Goal: Information Seeking & Learning: Learn about a topic

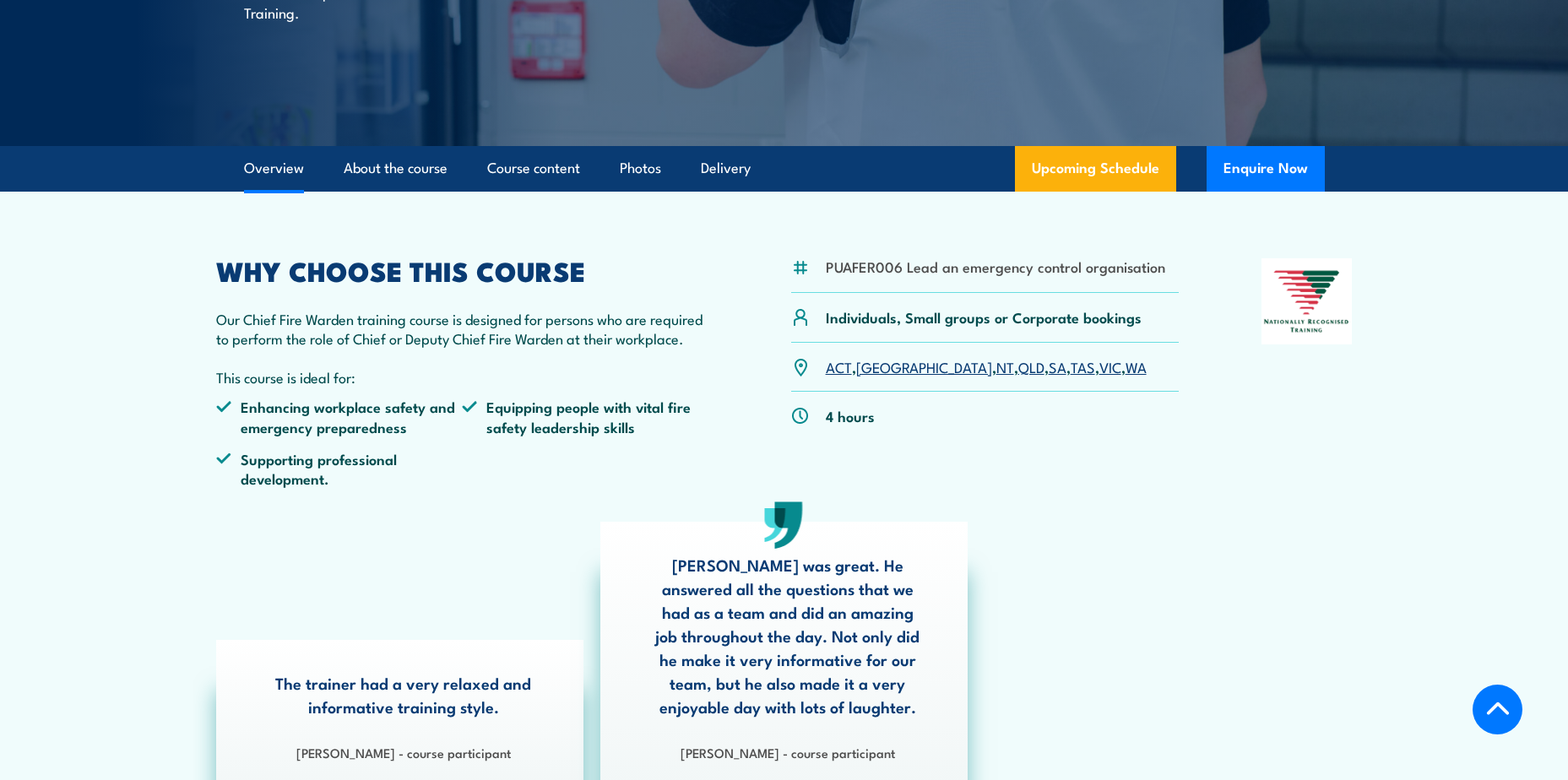
click at [1018, 365] on link "QLD" at bounding box center [1031, 367] width 26 height 20
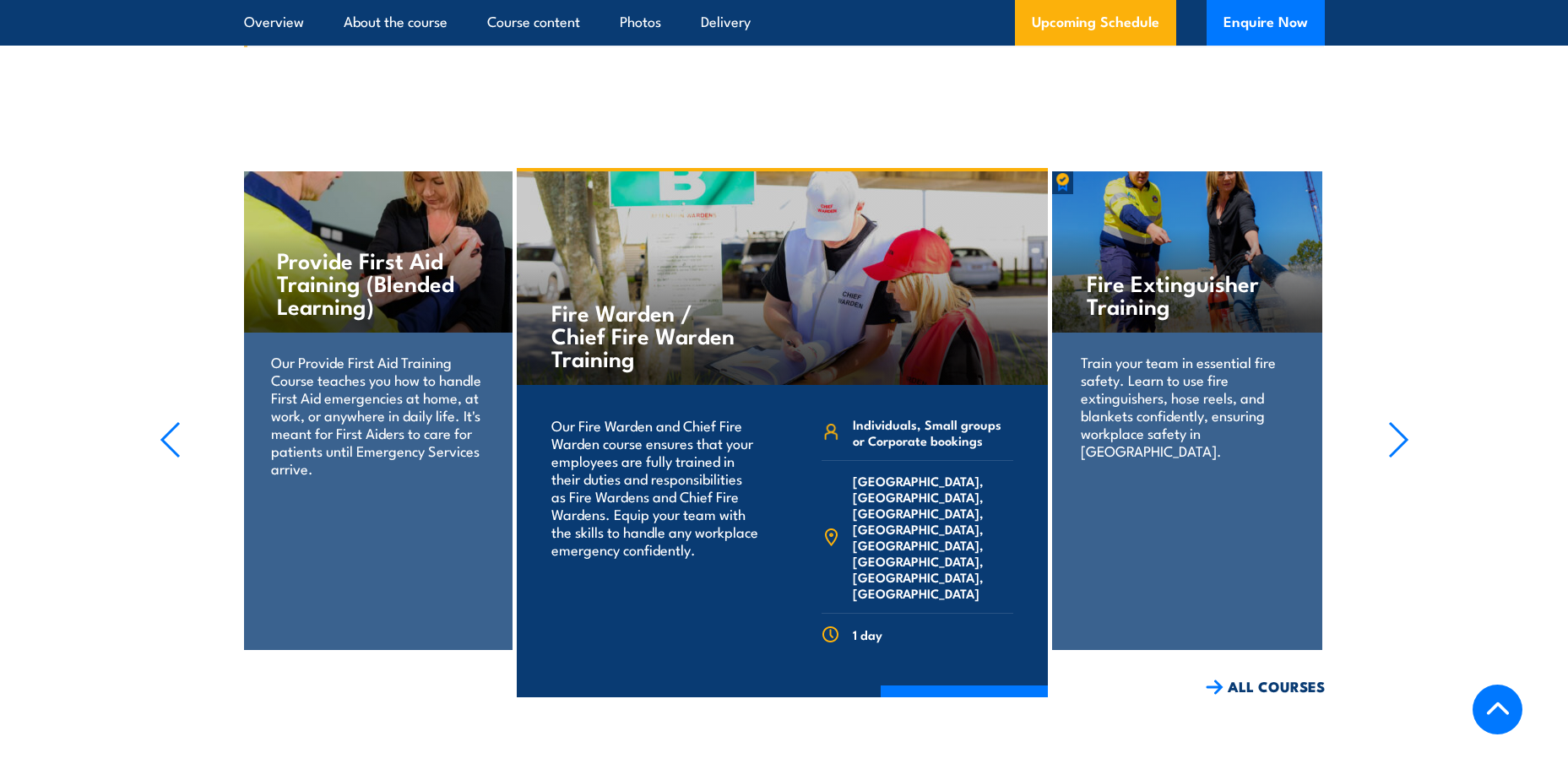
scroll to position [4023, 0]
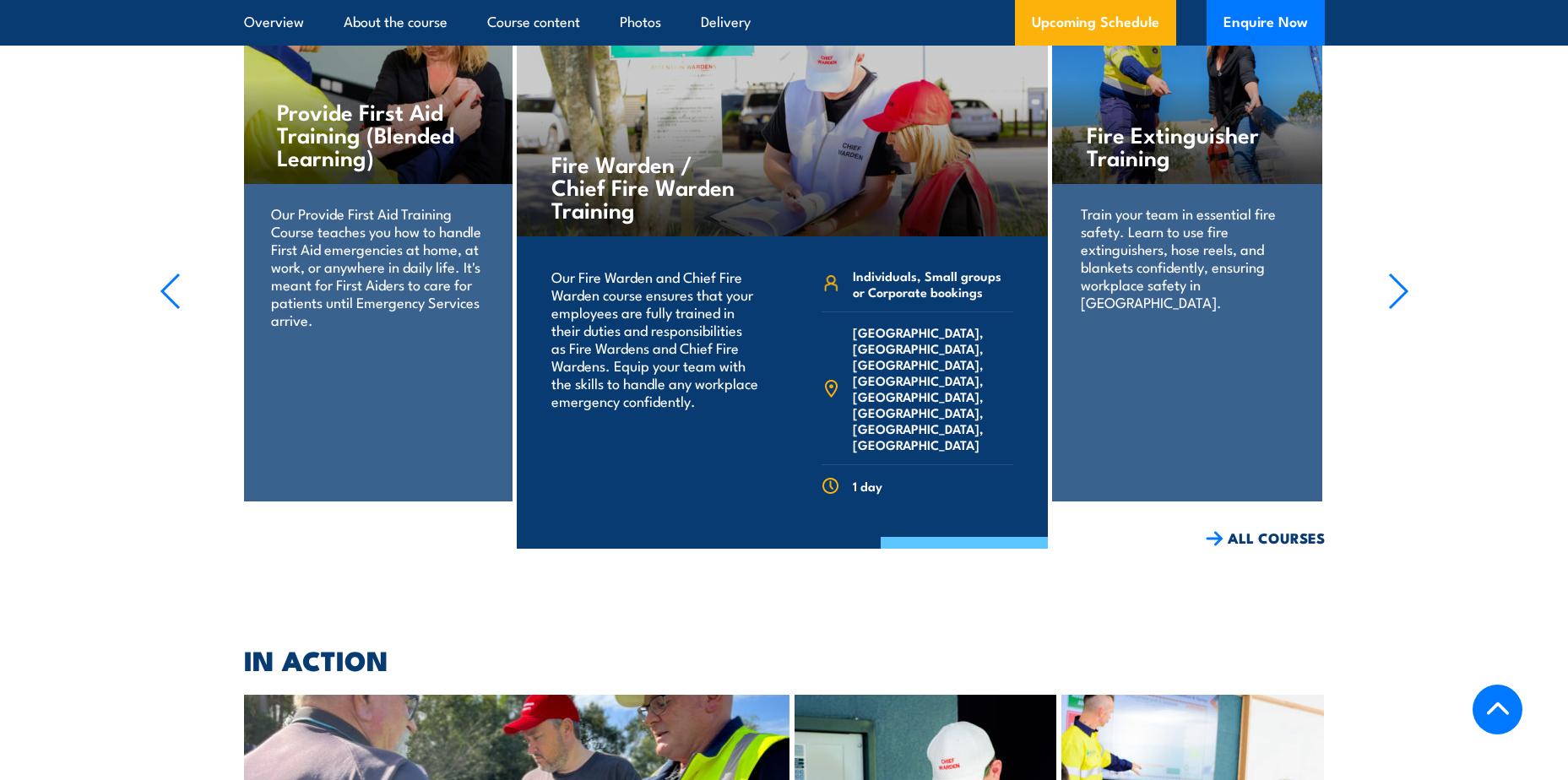
click at [935, 537] on link "COURSE DETAILS" at bounding box center [964, 559] width 167 height 44
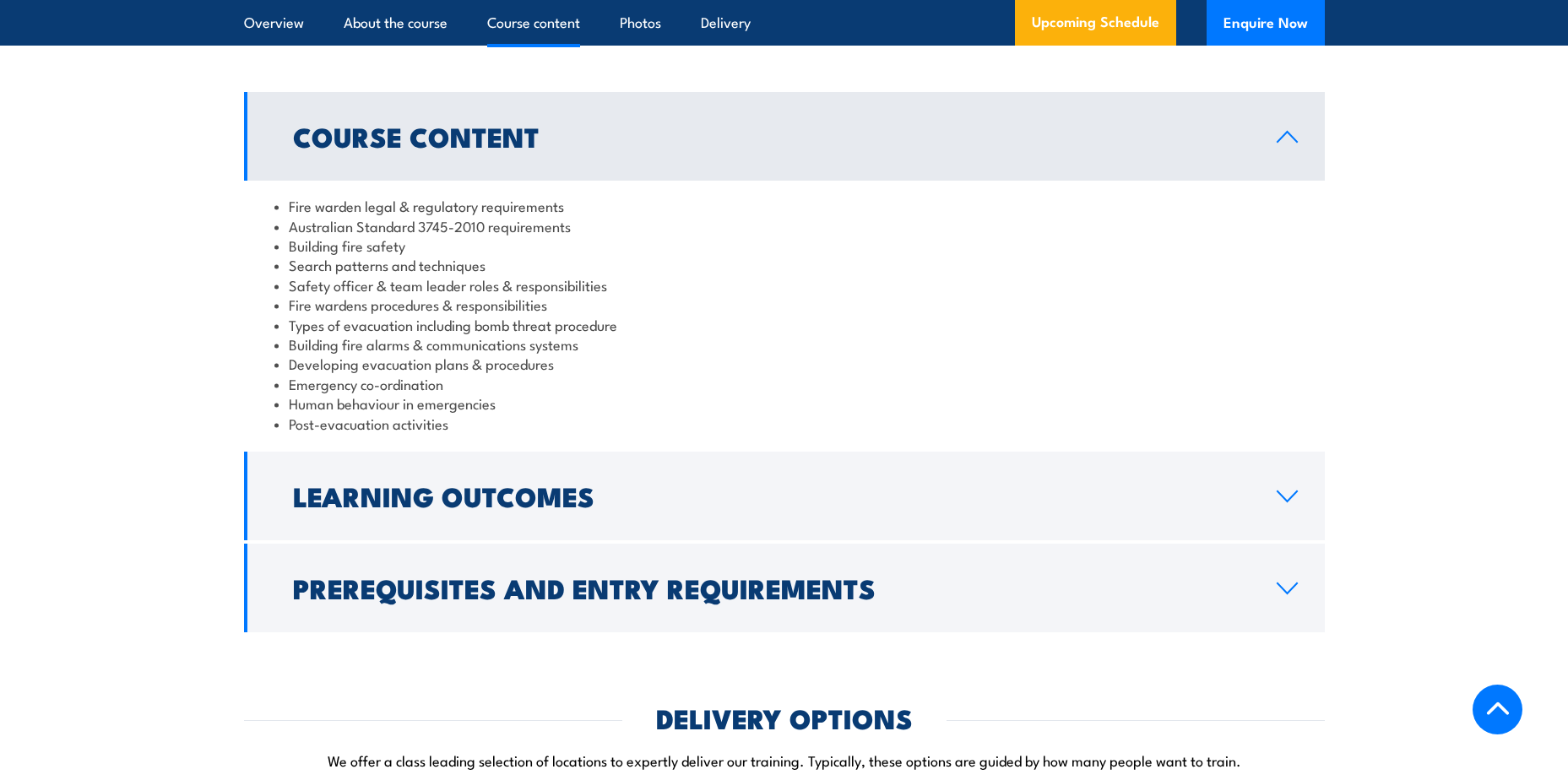
scroll to position [1688, 0]
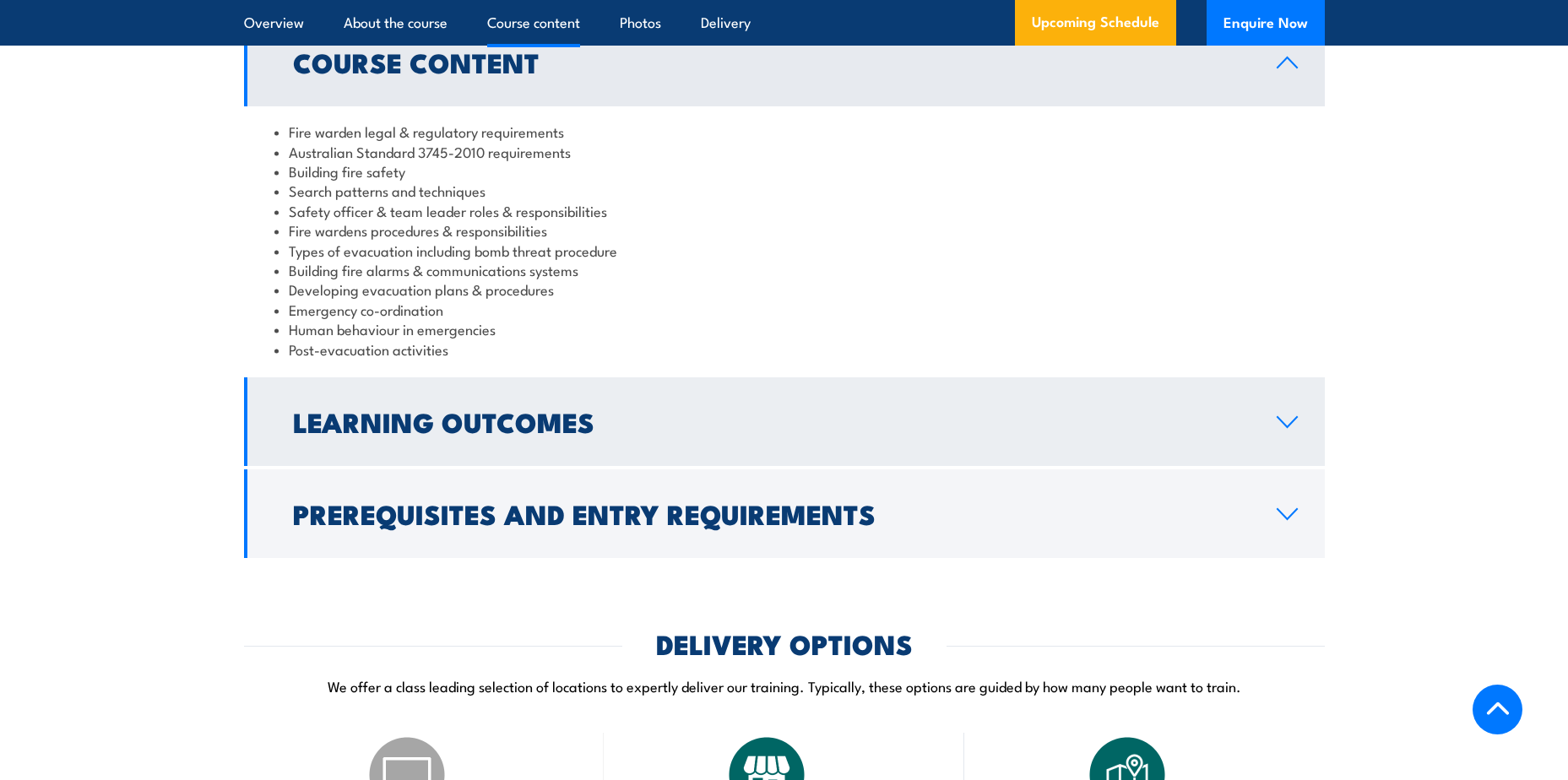
click at [1284, 429] on icon at bounding box center [1287, 422] width 23 height 14
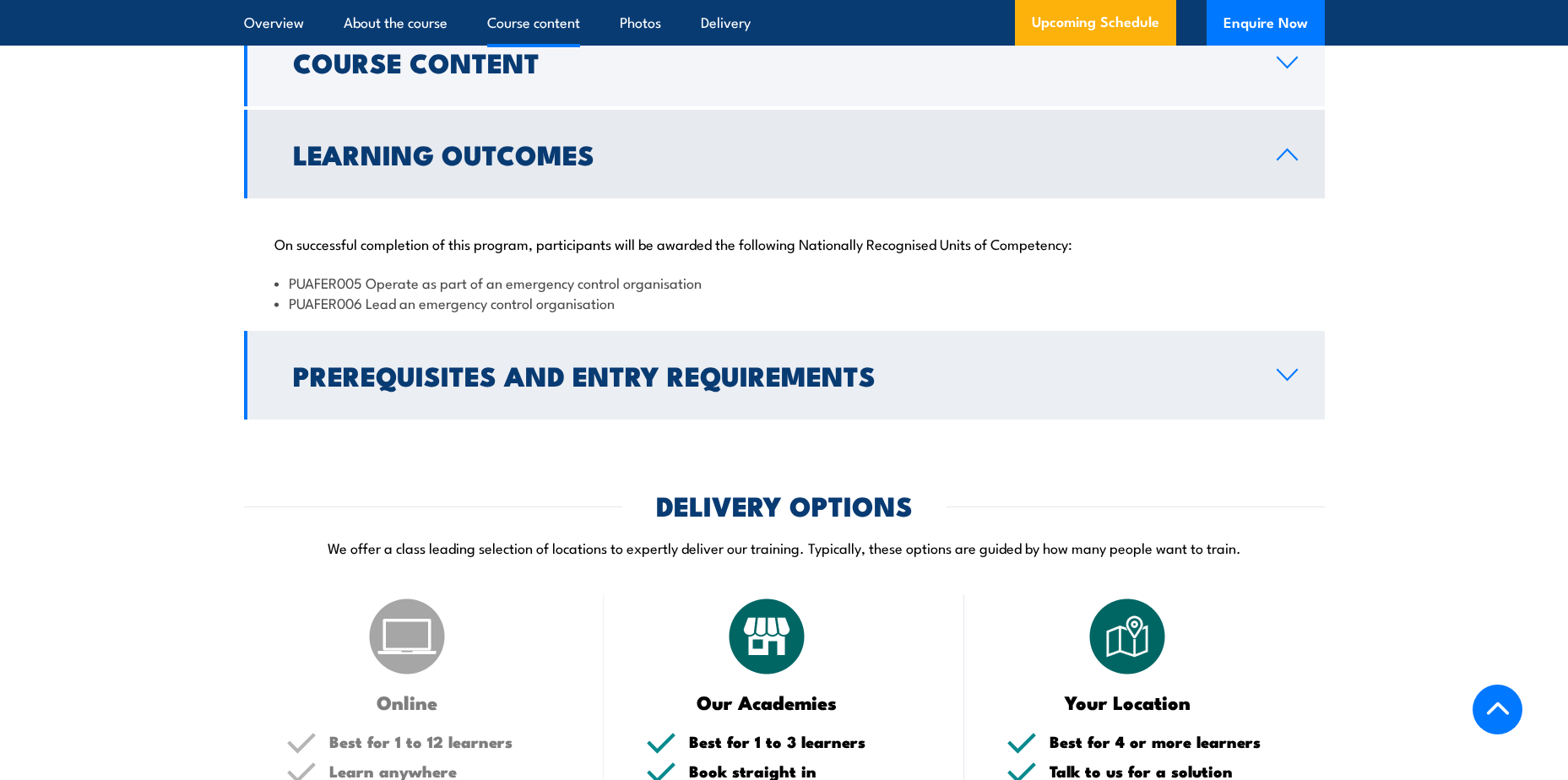
click at [1283, 381] on icon at bounding box center [1287, 375] width 23 height 14
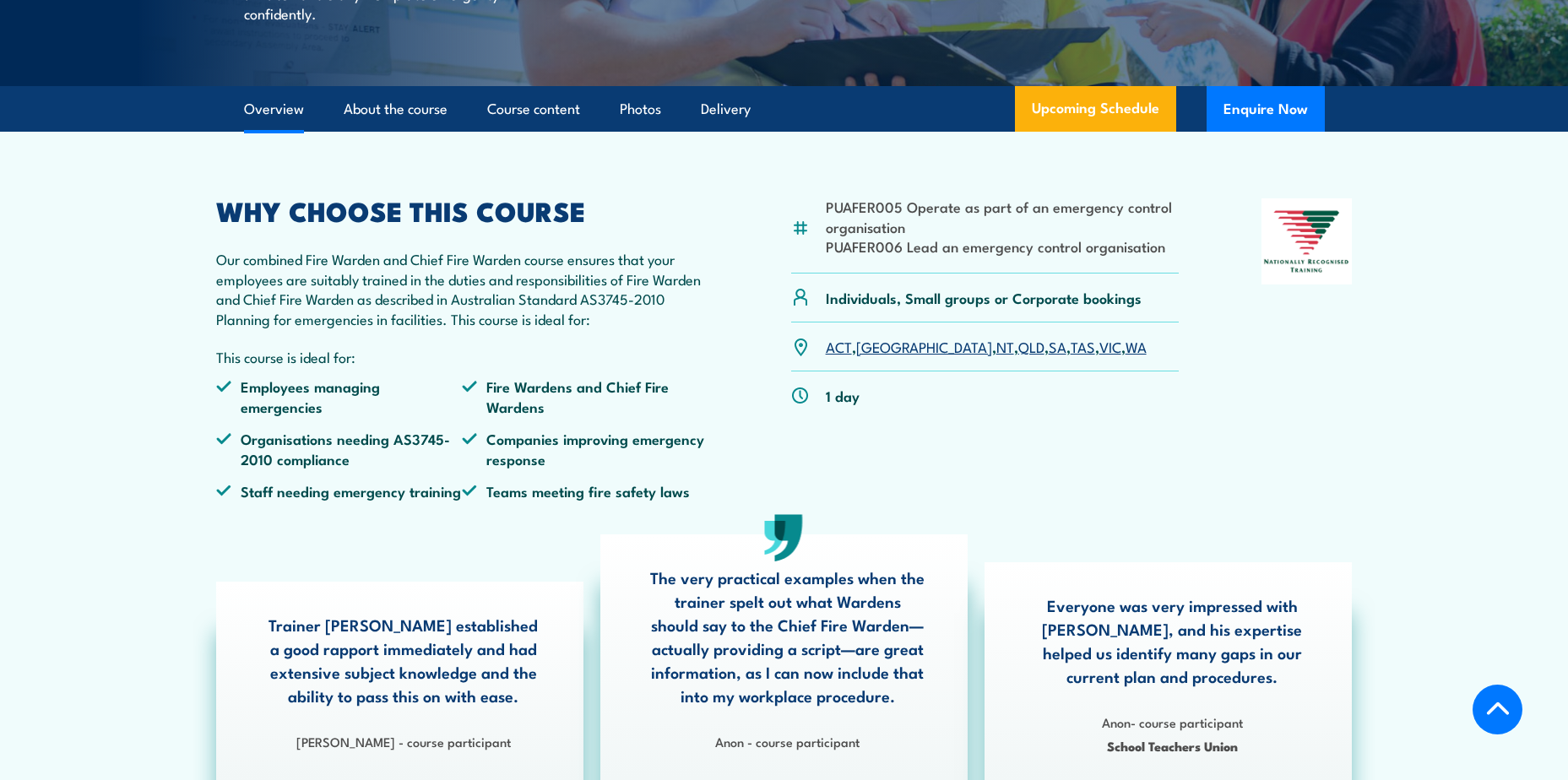
scroll to position [422, 0]
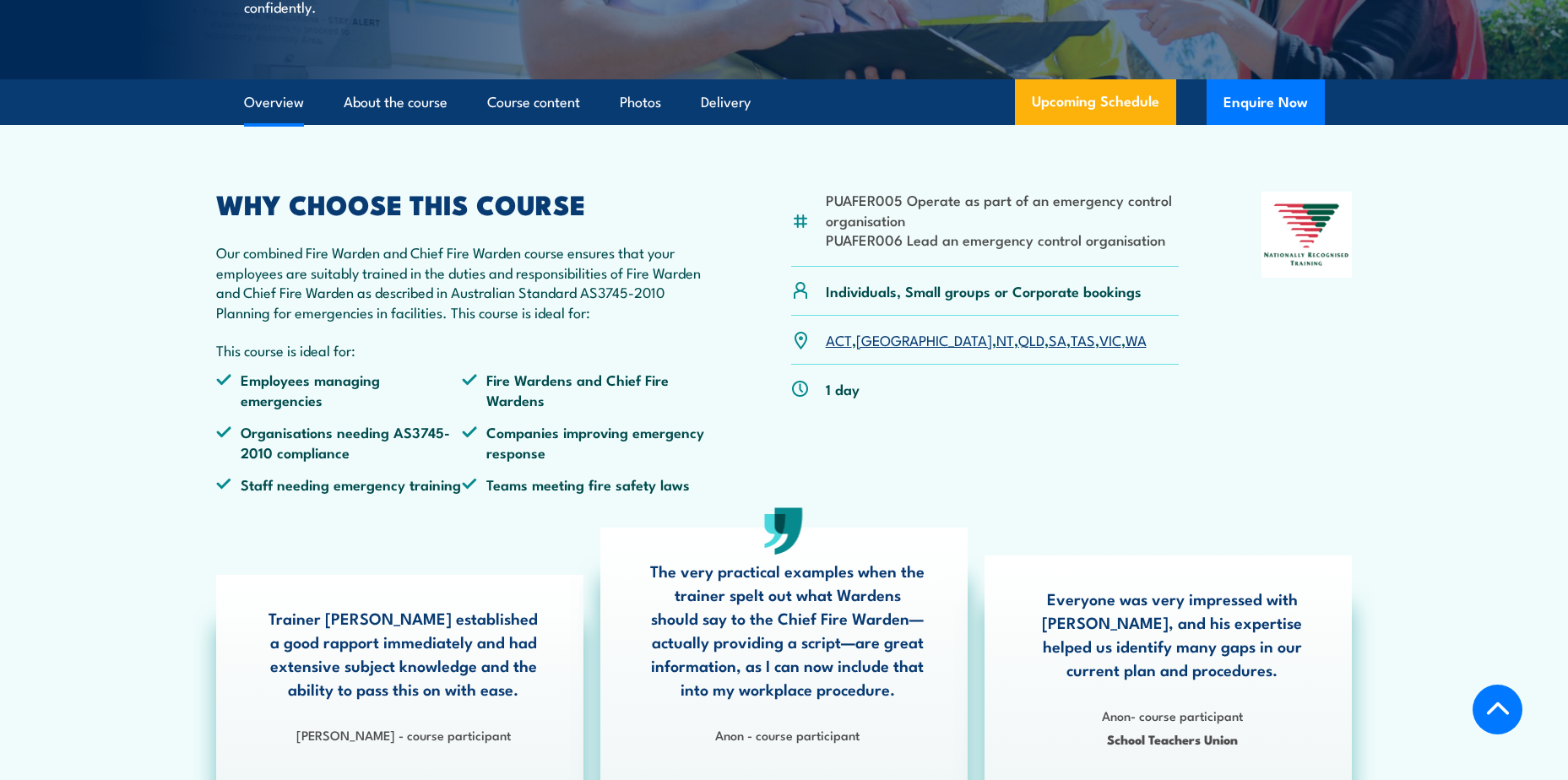
click at [1018, 349] on link "QLD" at bounding box center [1031, 339] width 26 height 20
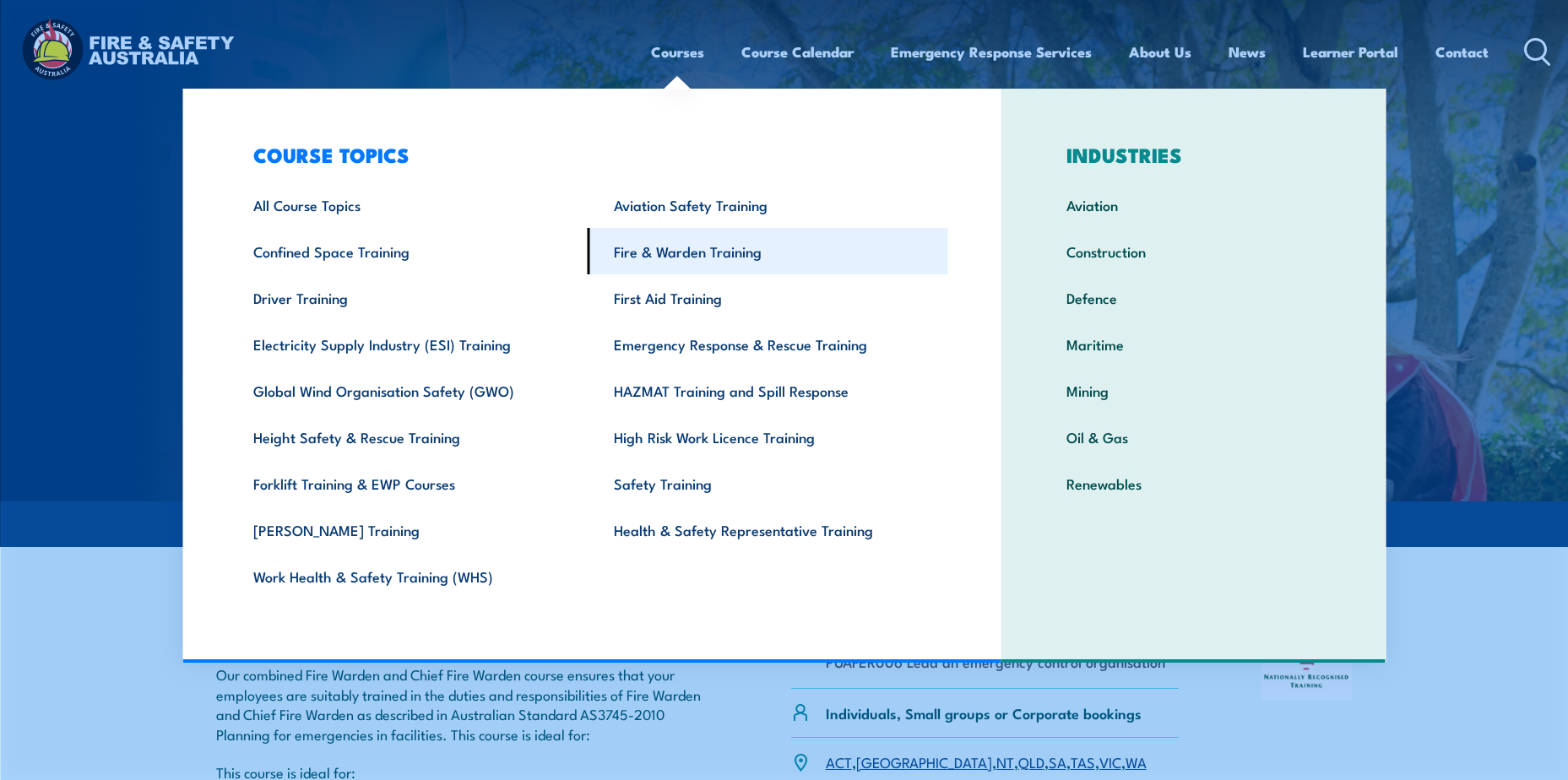
click at [648, 254] on link "Fire & Warden Training" at bounding box center [767, 250] width 360 height 46
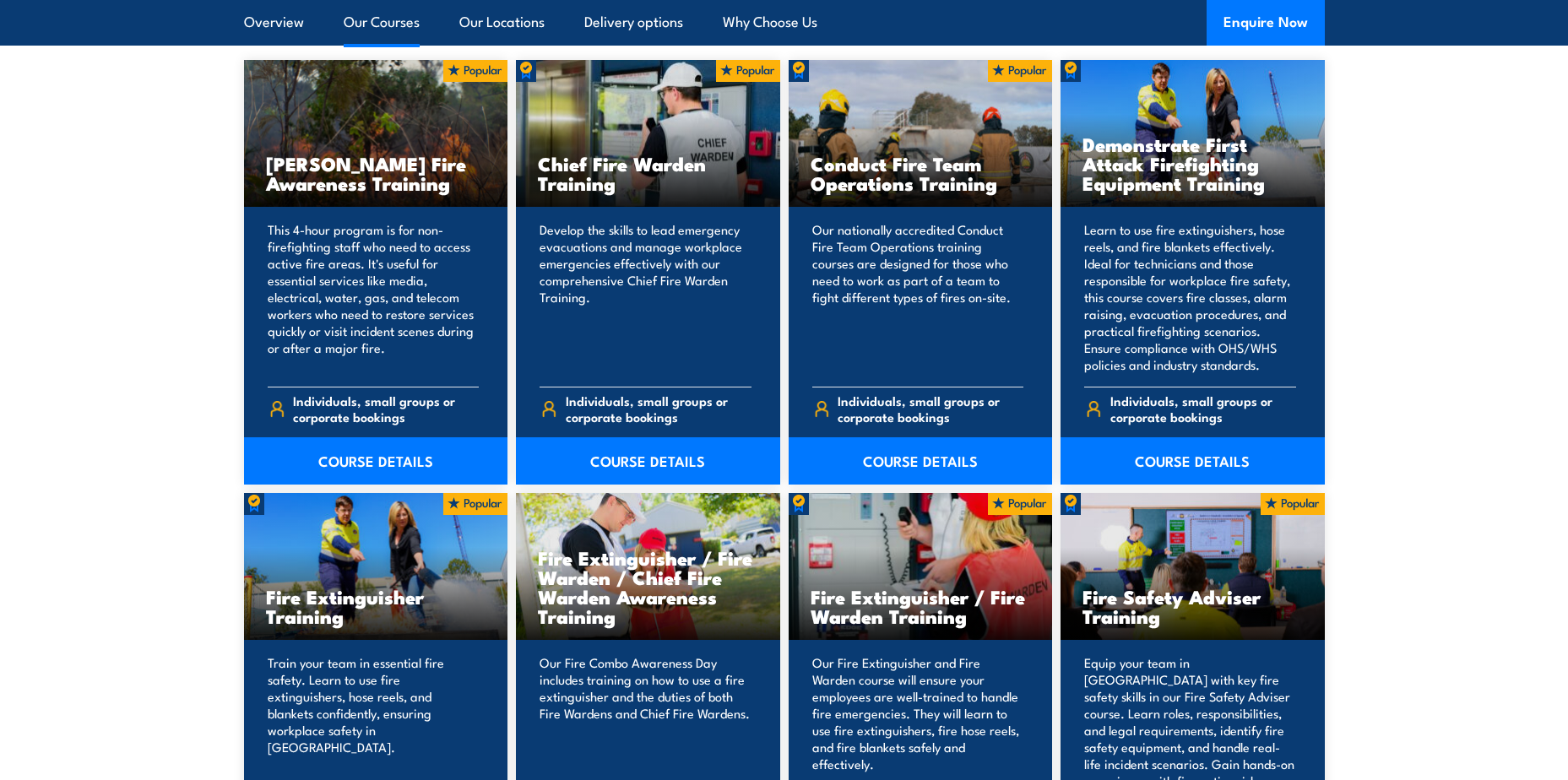
scroll to position [1266, 0]
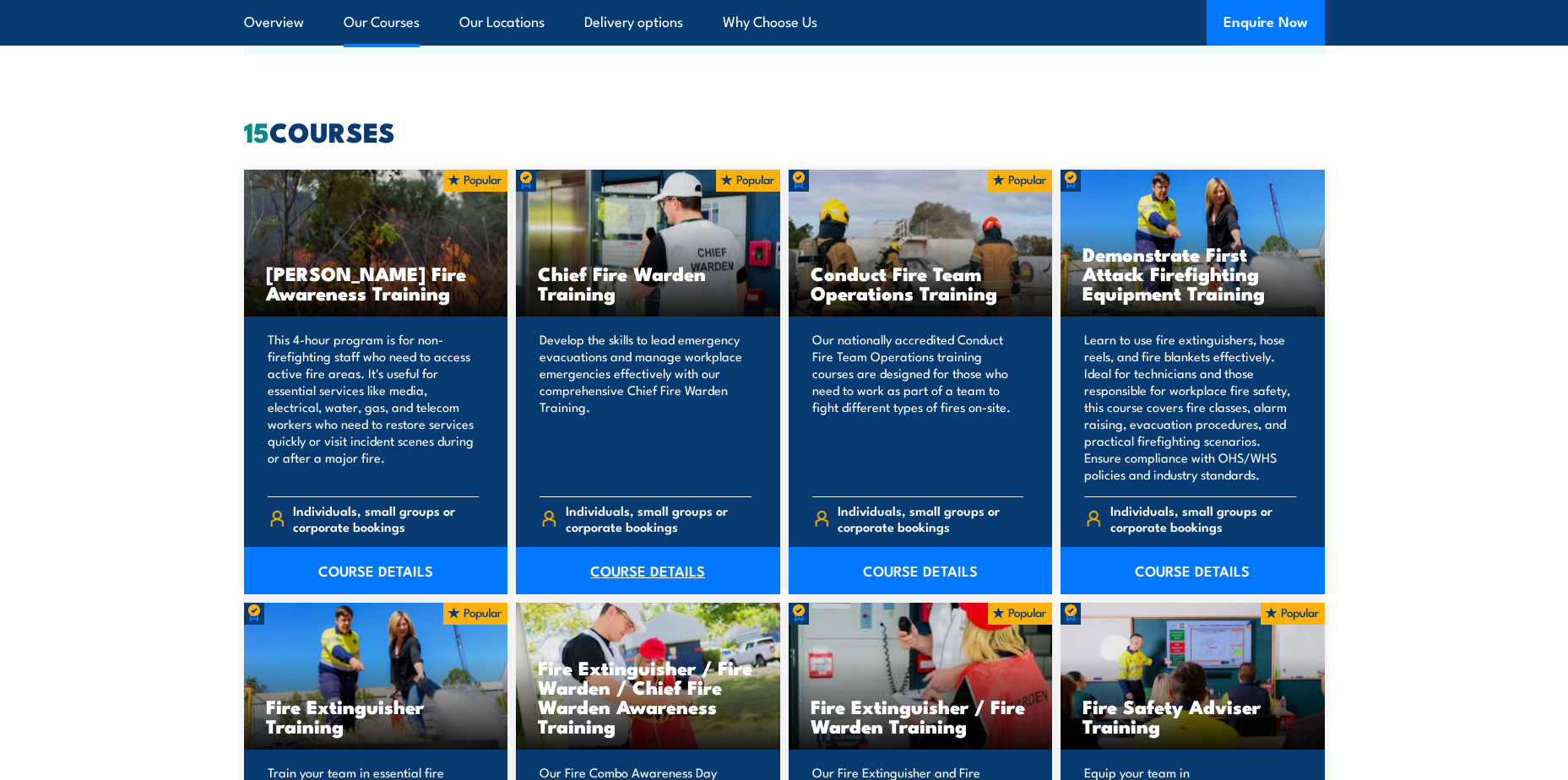
click at [636, 570] on link "COURSE DETAILS" at bounding box center [648, 570] width 264 height 47
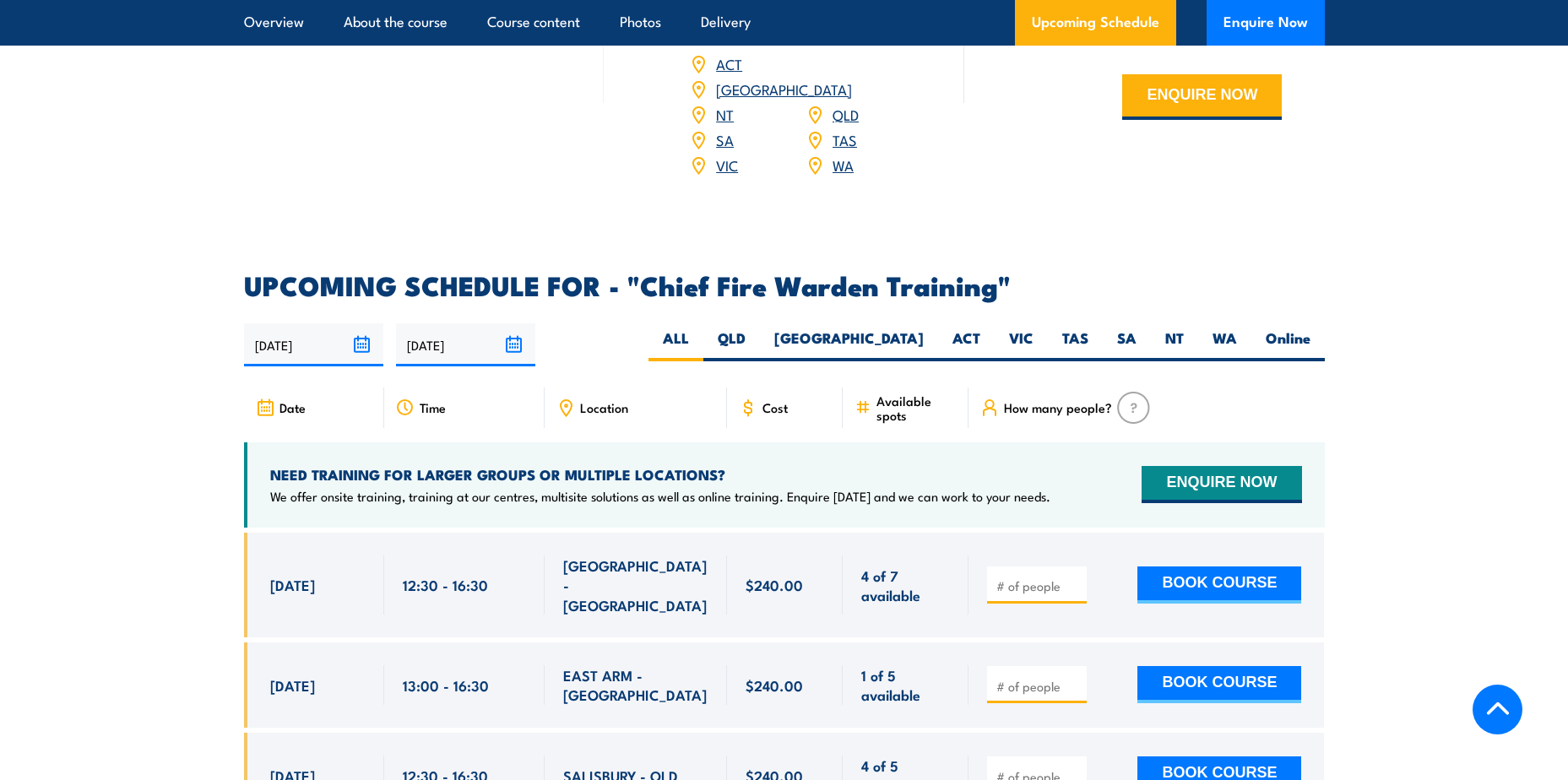
scroll to position [2870, 0]
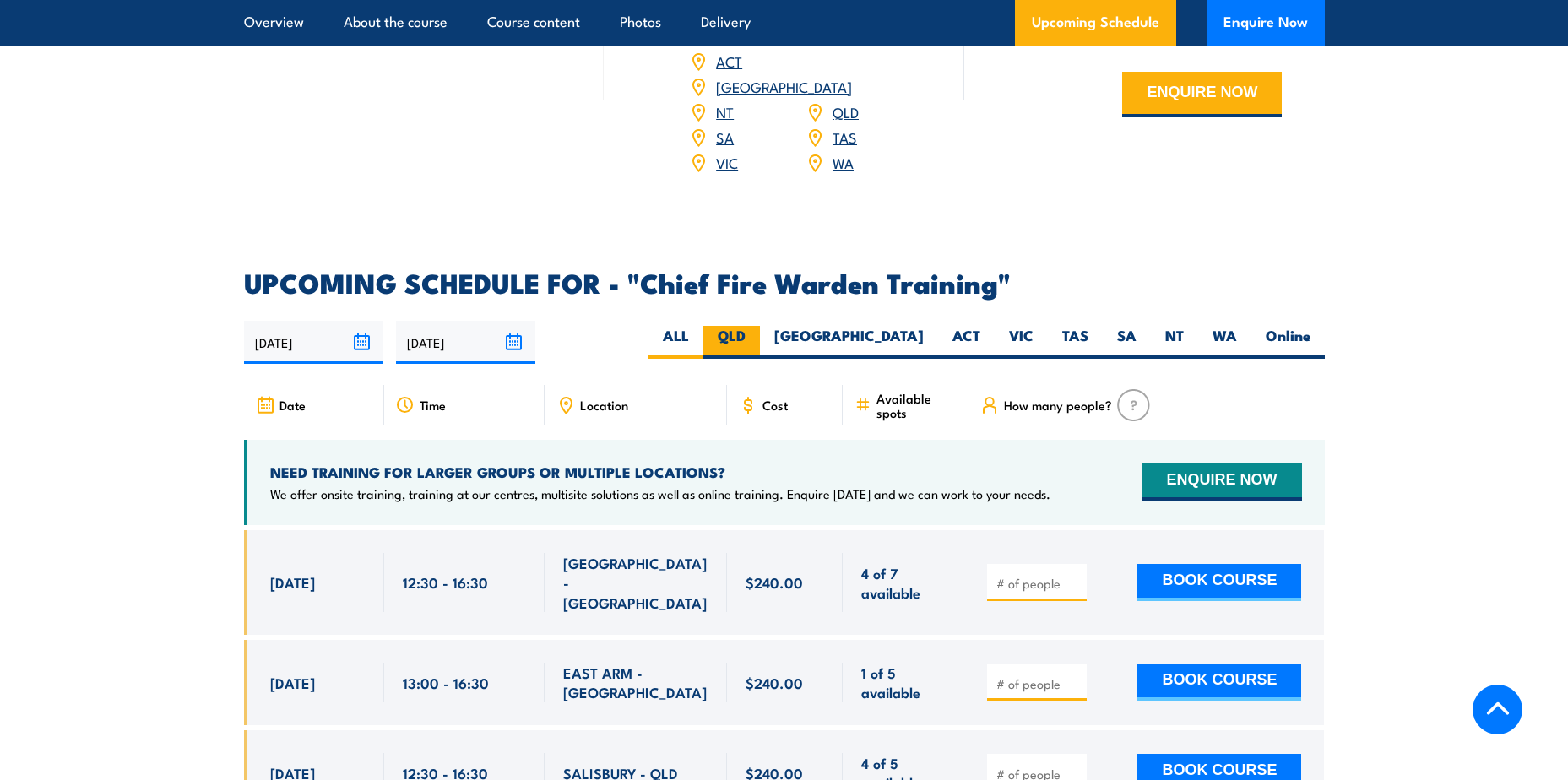
click at [760, 326] on label "QLD" at bounding box center [731, 343] width 56 height 33
click at [756, 326] on input "QLD" at bounding box center [751, 332] width 11 height 11
radio input "true"
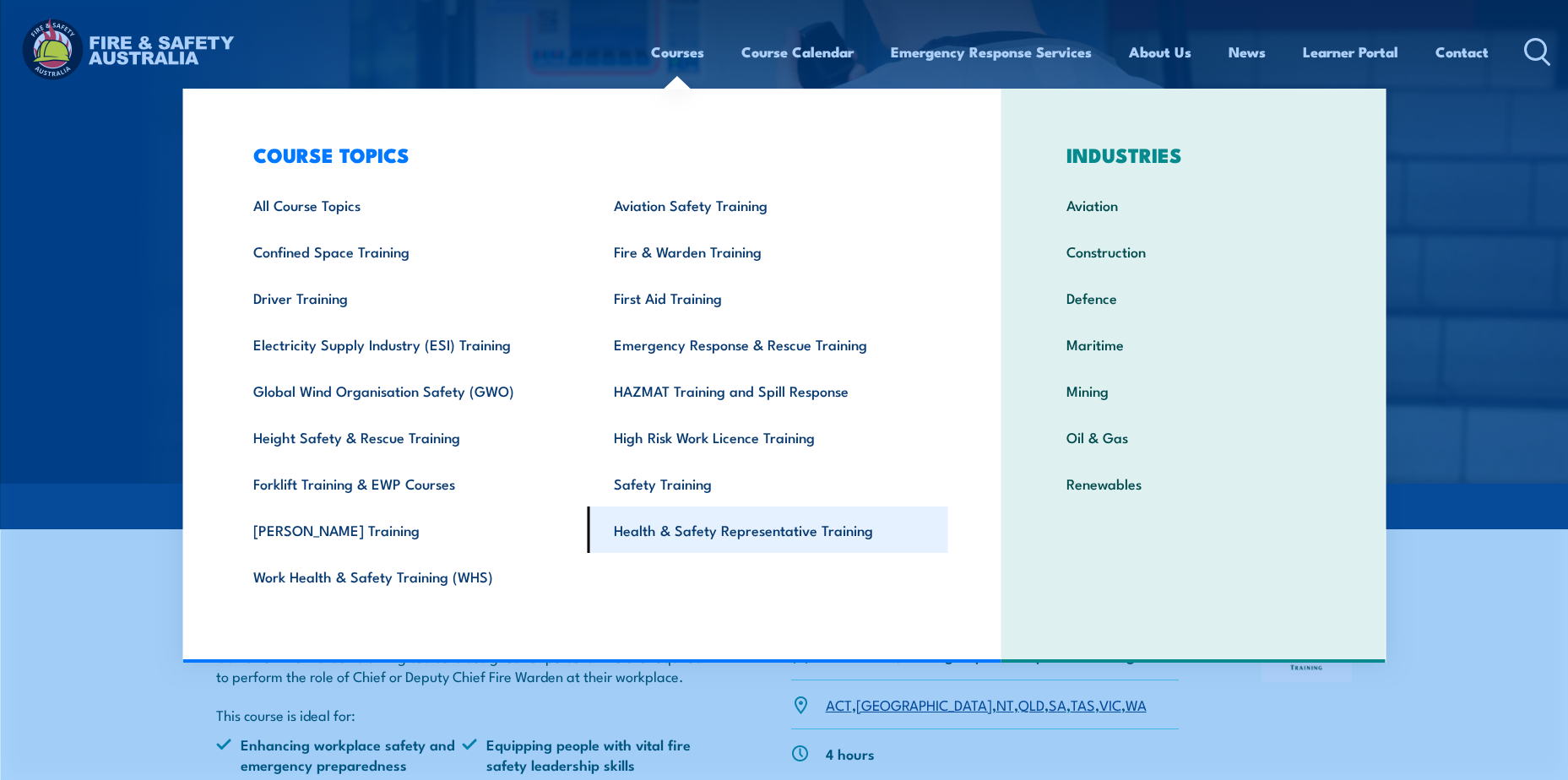
click at [654, 533] on link "Health & Safety Representative Training" at bounding box center [767, 530] width 360 height 46
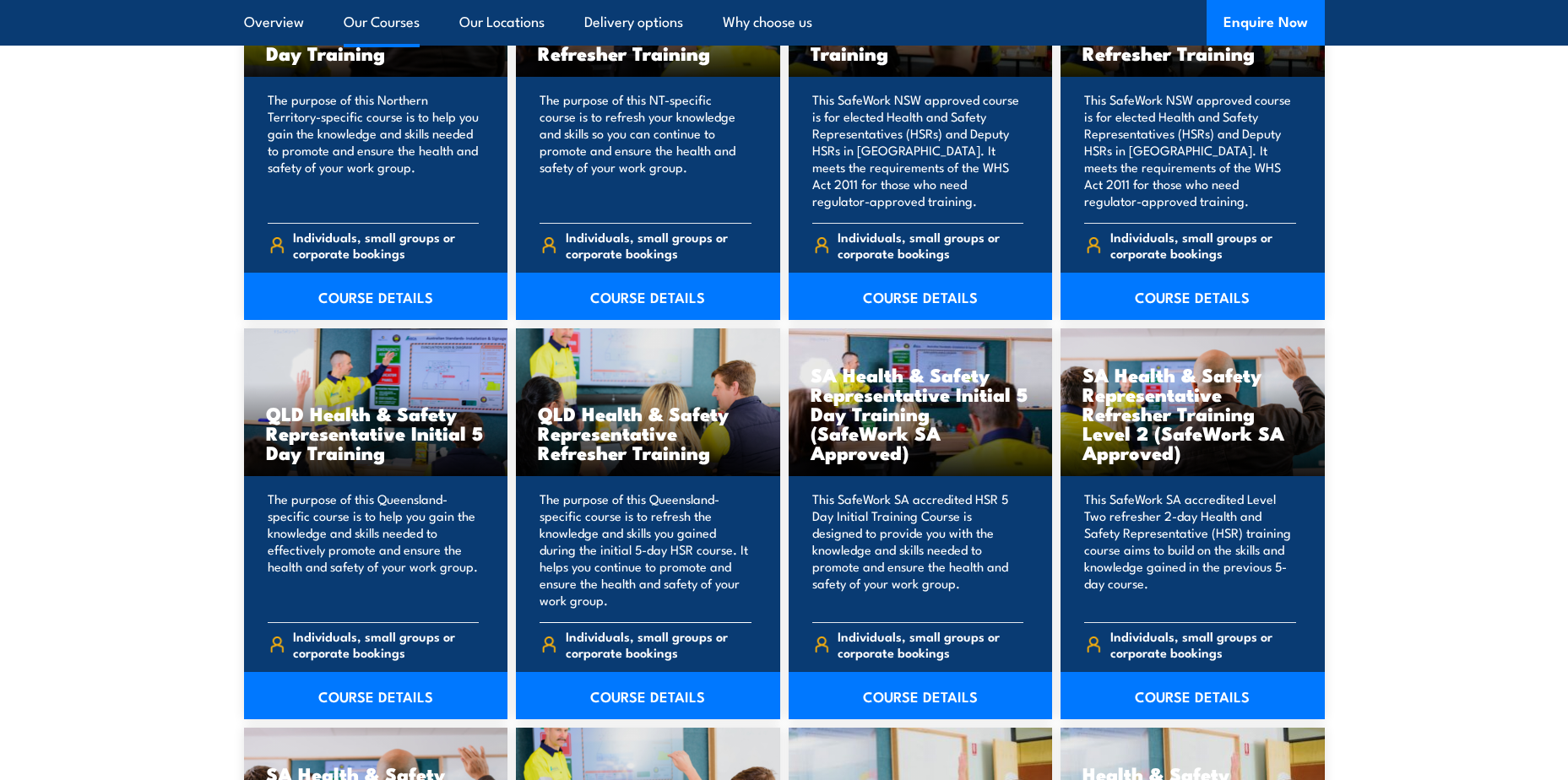
scroll to position [2135, 0]
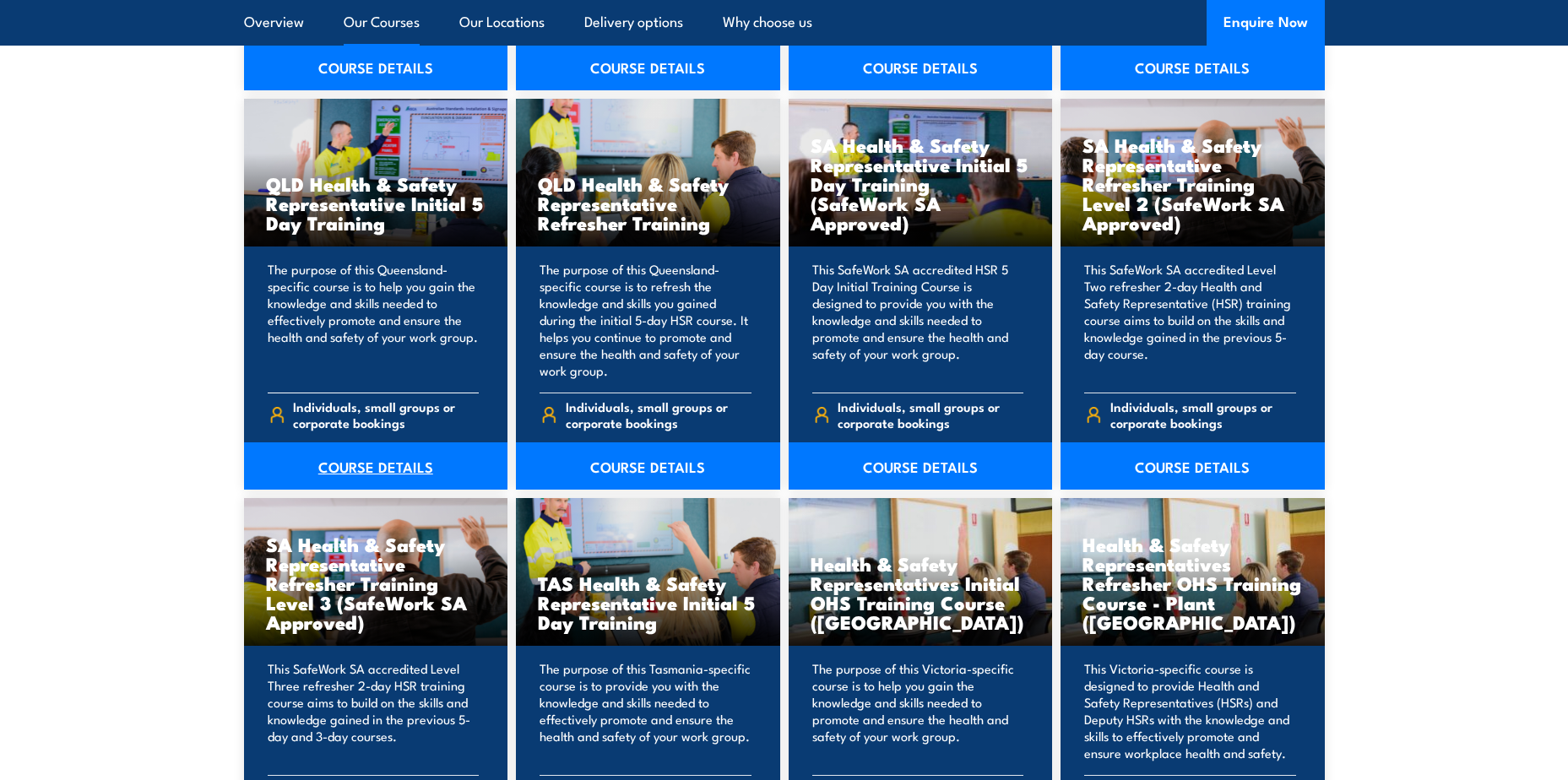
click at [351, 470] on link "COURSE DETAILS" at bounding box center [376, 465] width 264 height 47
click at [639, 467] on link "COURSE DETAILS" at bounding box center [648, 465] width 264 height 47
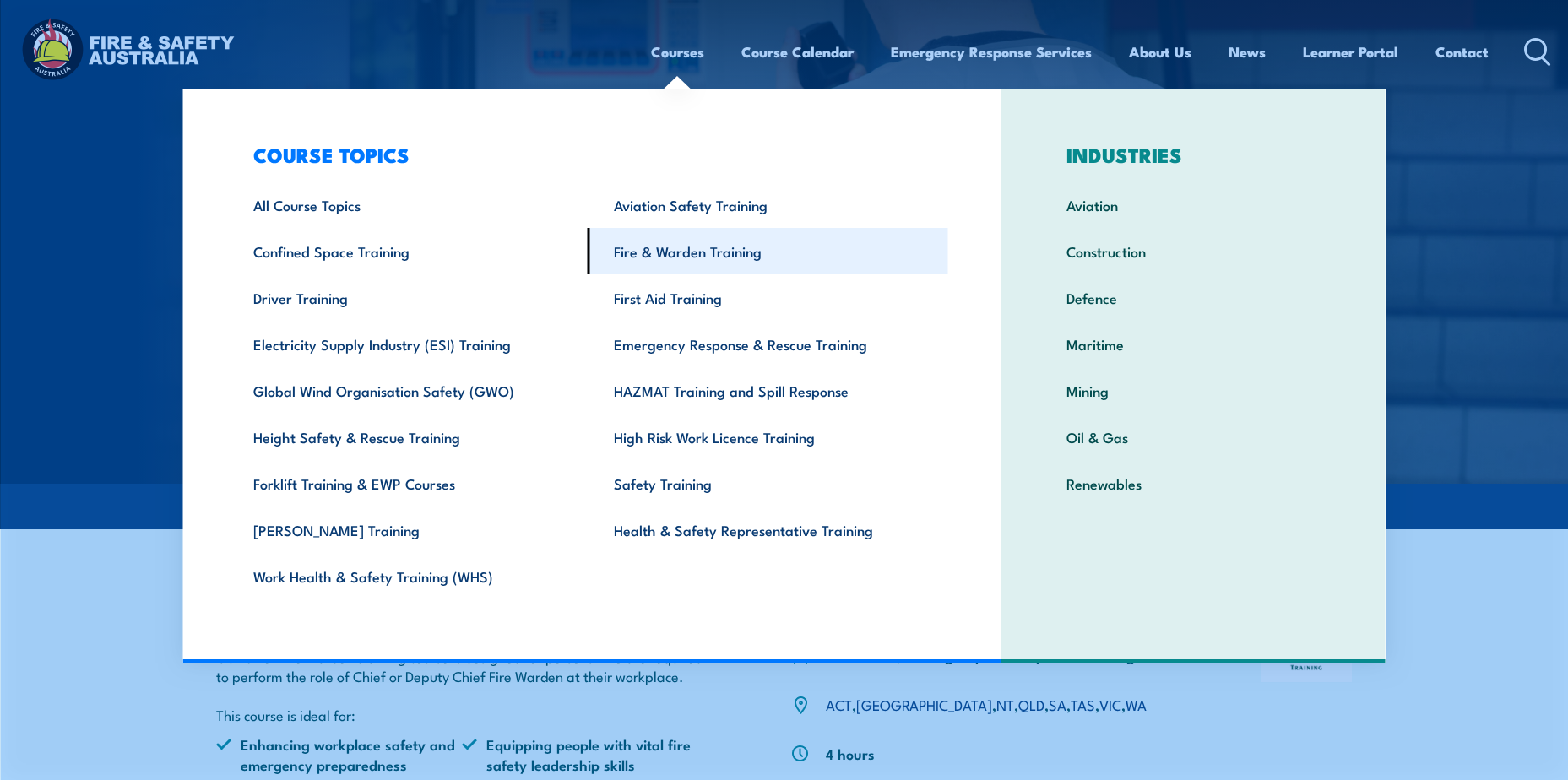
click at [653, 258] on link "Fire & Warden Training" at bounding box center [767, 250] width 360 height 46
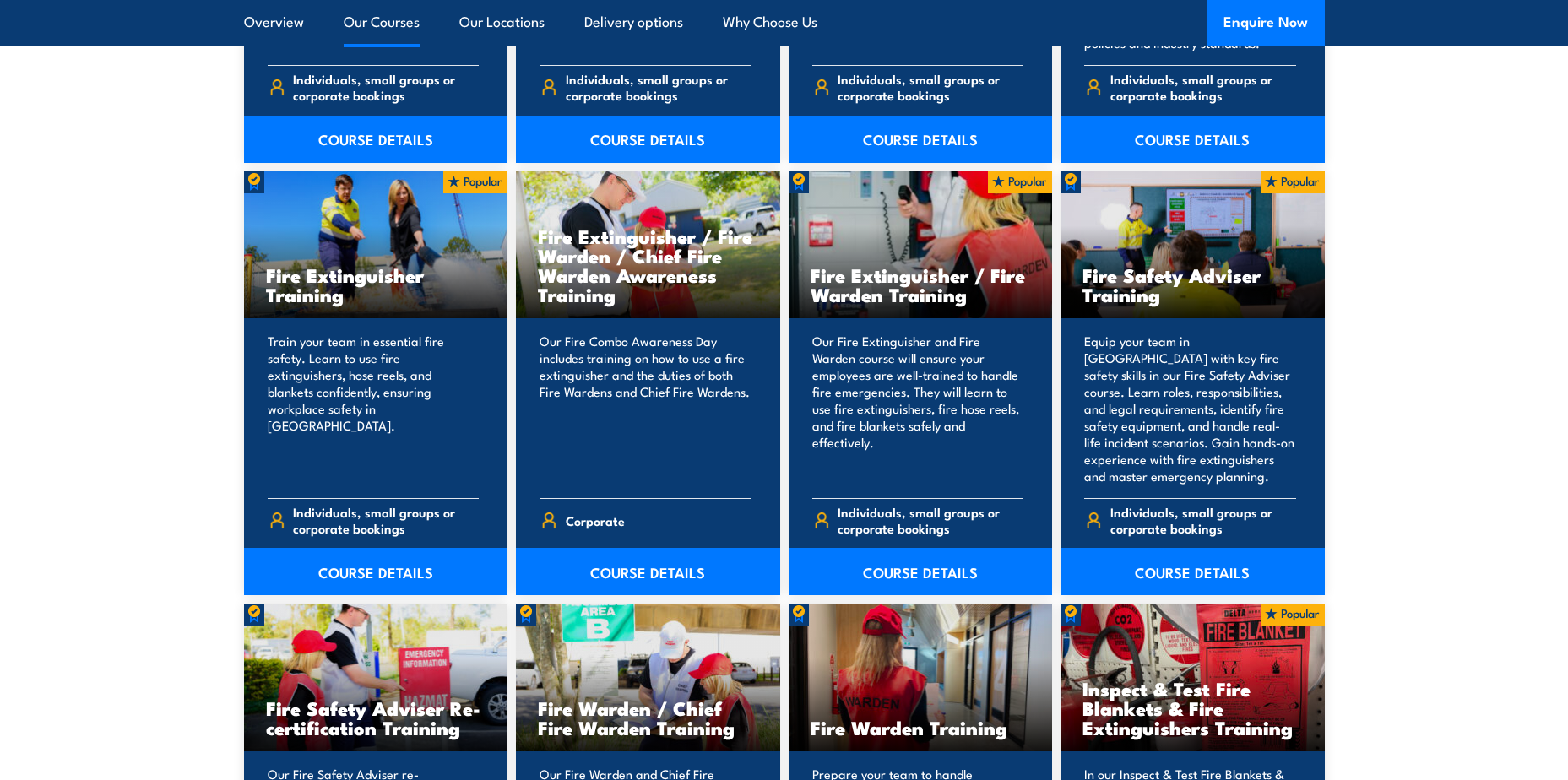
scroll to position [1688, 0]
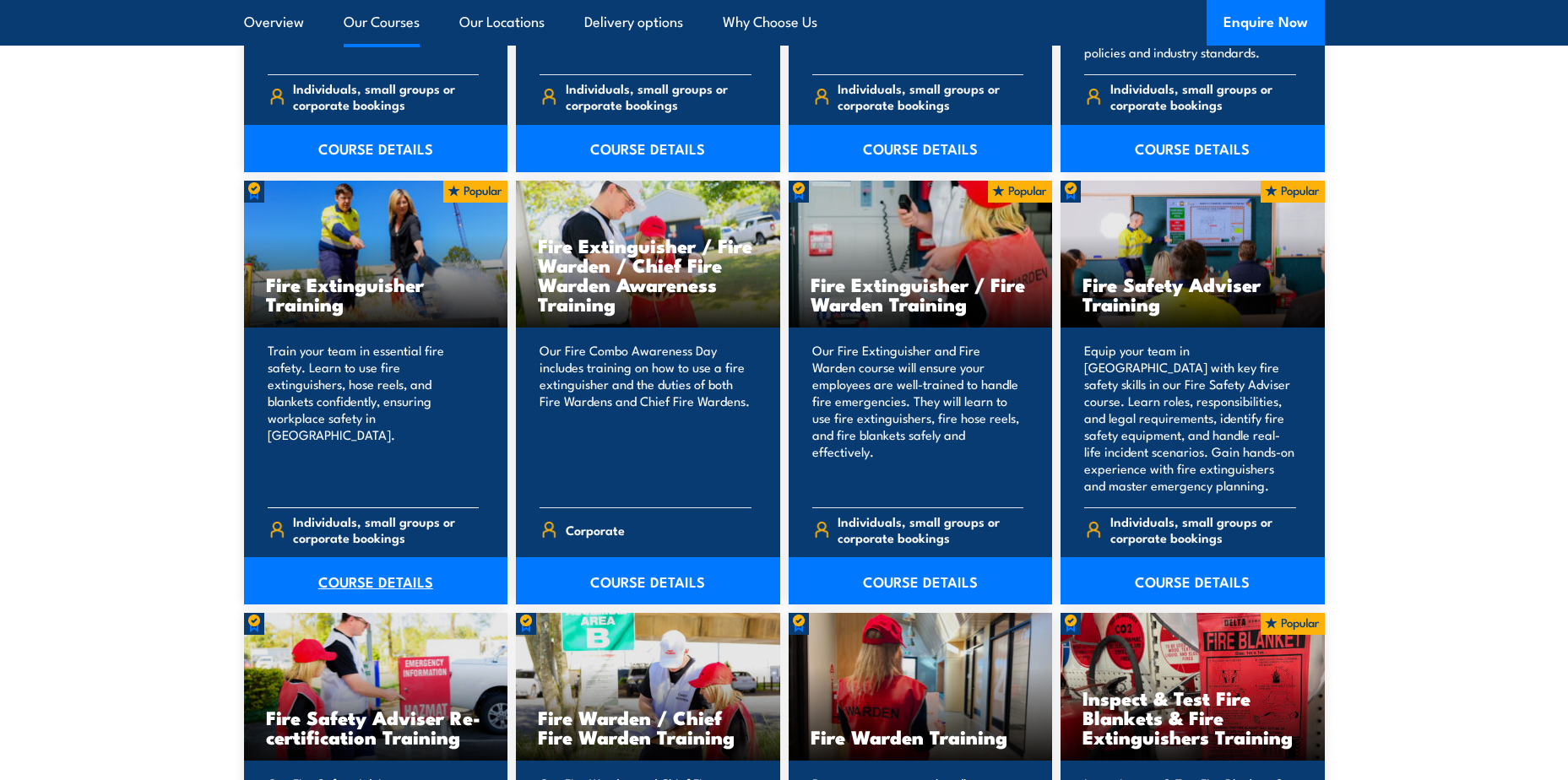
click at [372, 572] on link "COURSE DETAILS" at bounding box center [376, 580] width 264 height 47
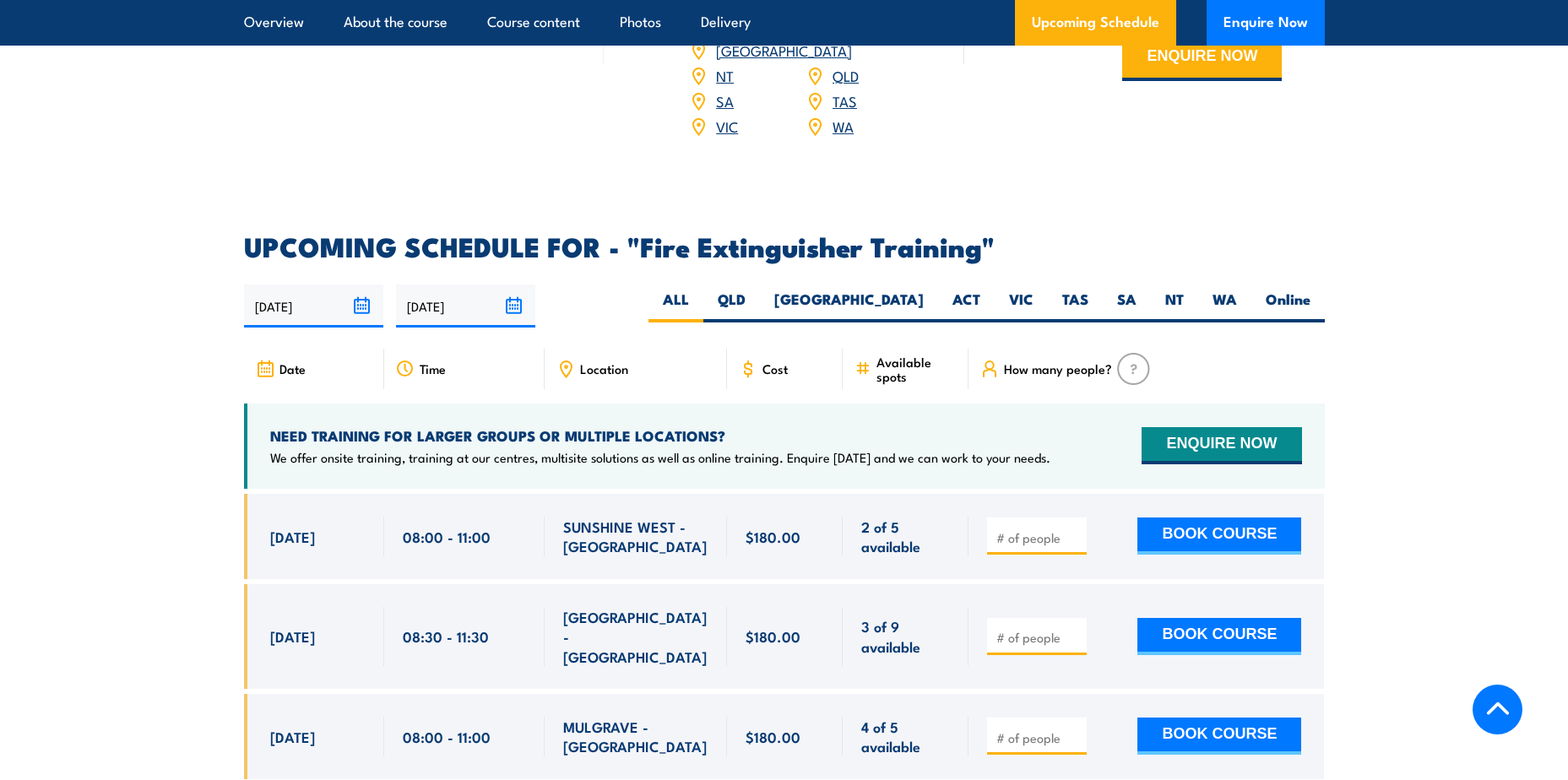
scroll to position [2616, 0]
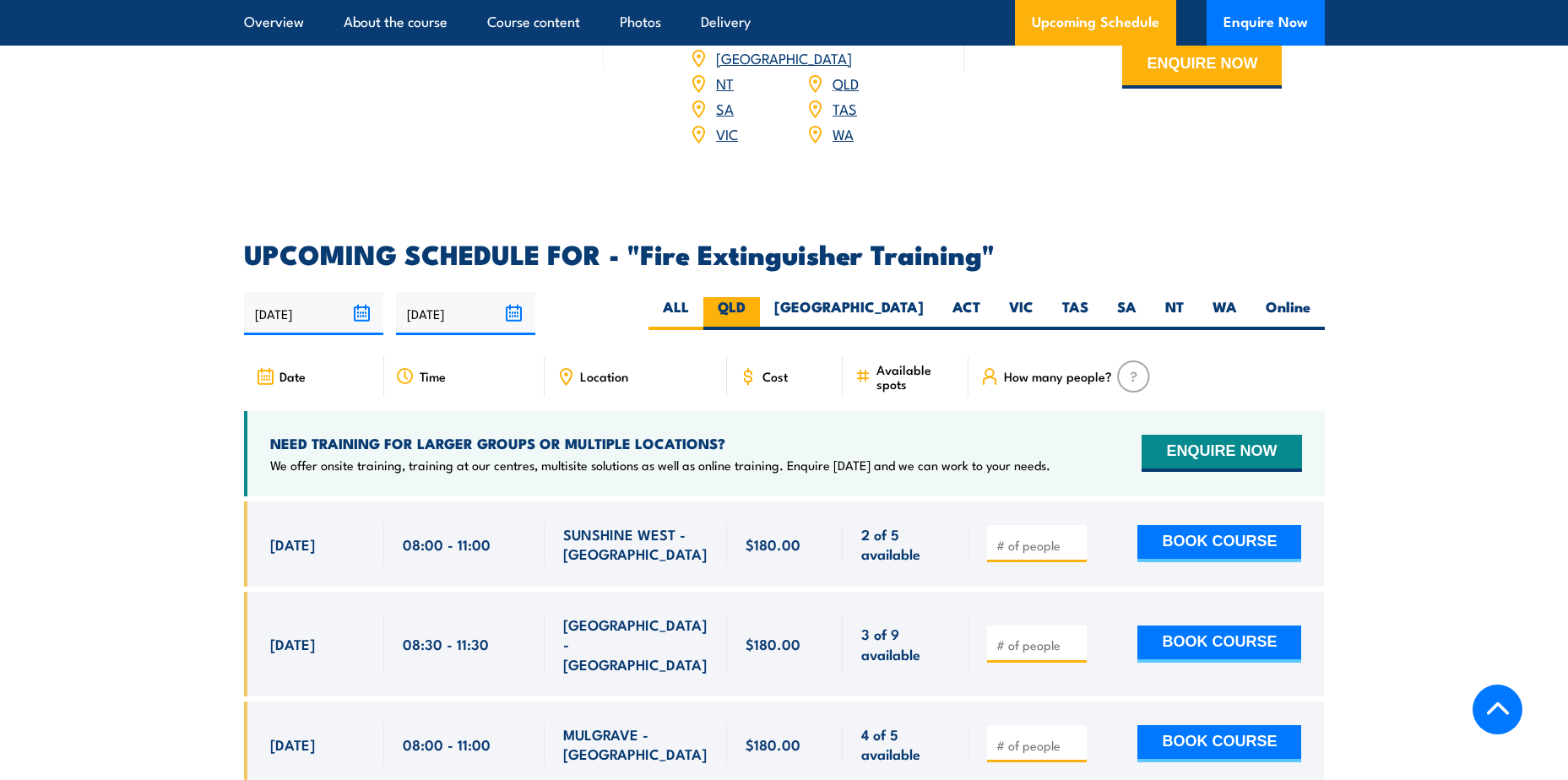
click at [760, 297] on label "QLD" at bounding box center [731, 314] width 56 height 33
click at [756, 297] on input "QLD" at bounding box center [751, 303] width 11 height 11
radio input "true"
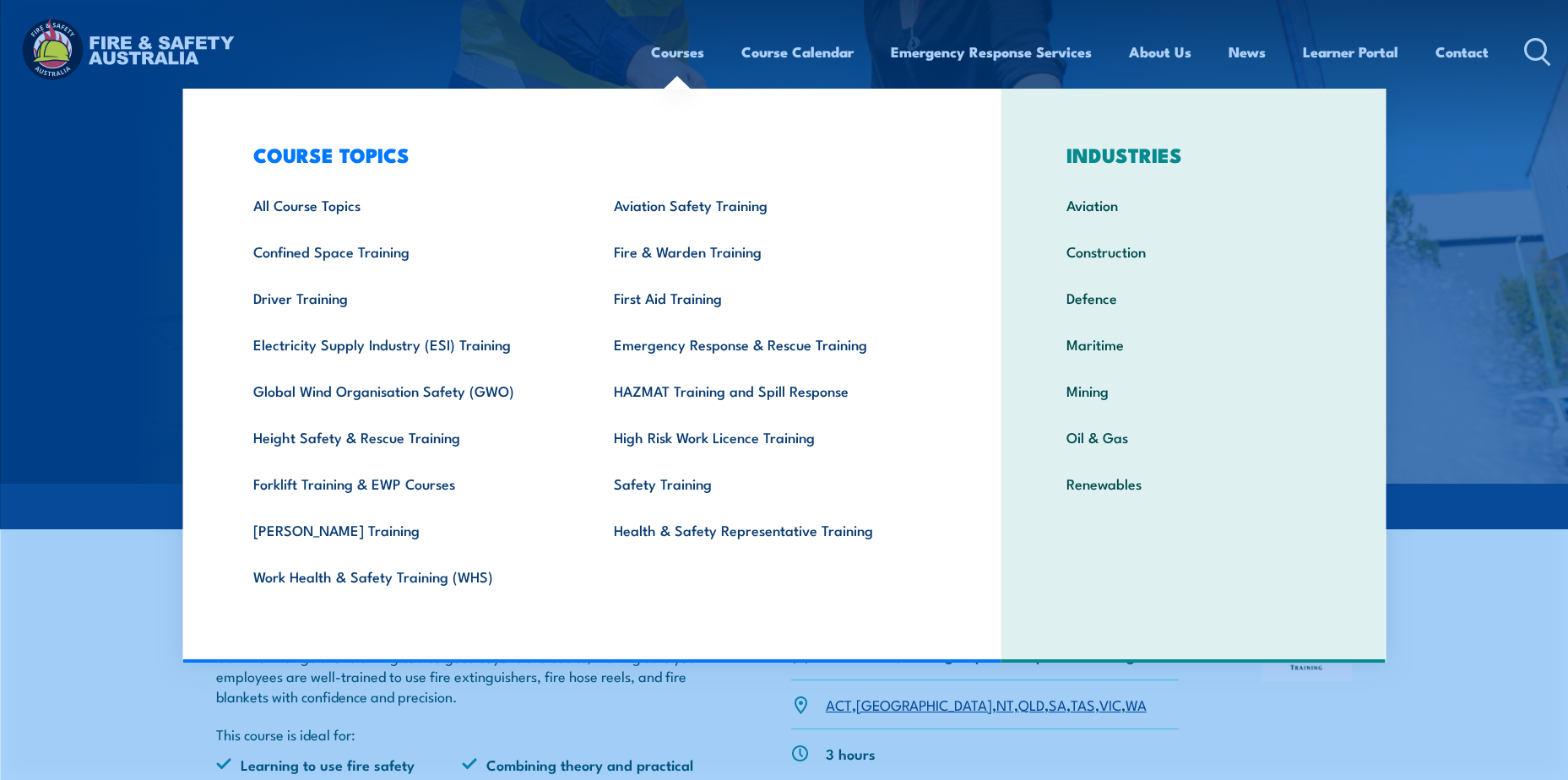
click at [674, 47] on link "Courses" at bounding box center [678, 52] width 53 height 45
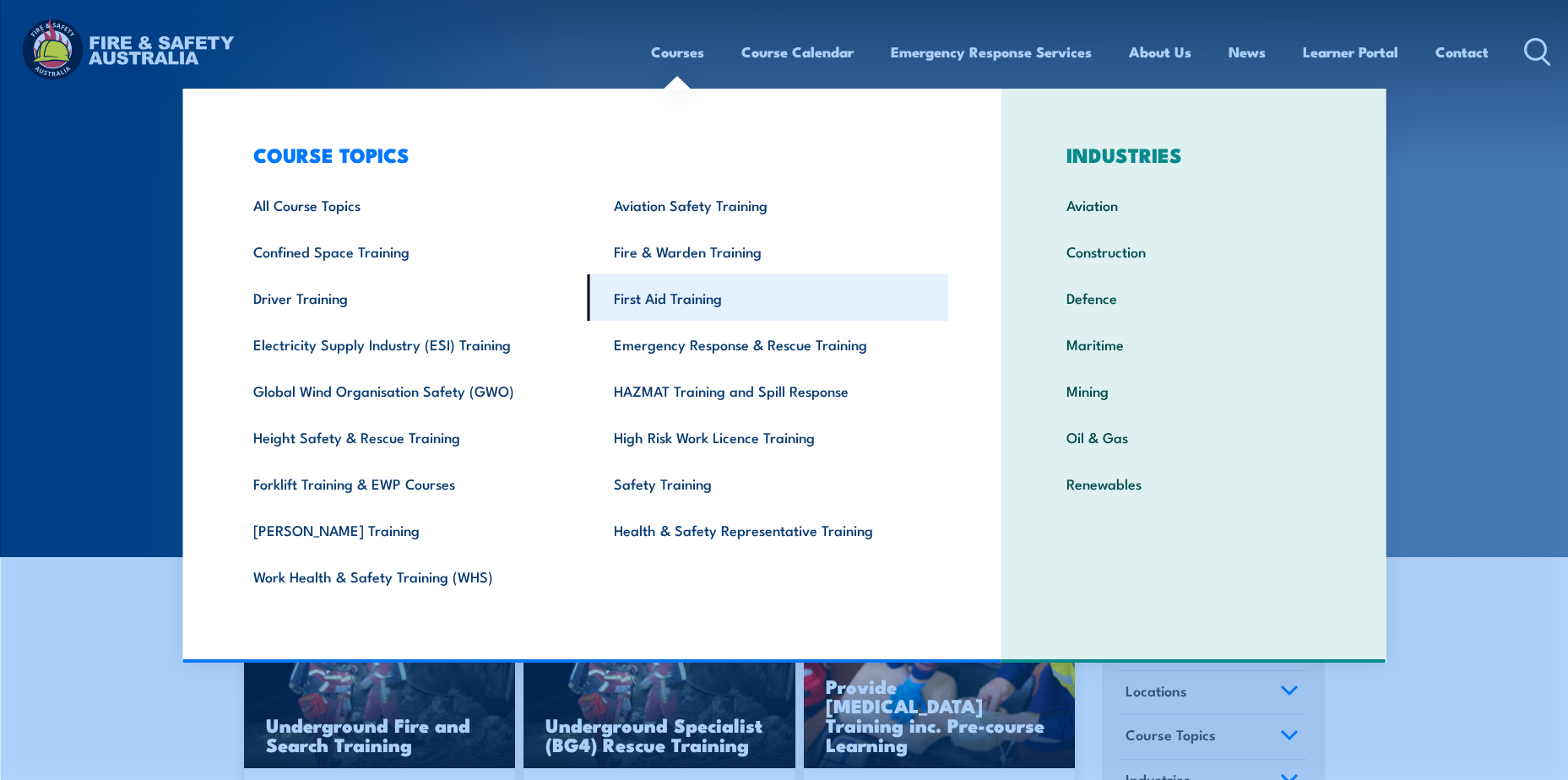
click at [664, 296] on link "First Aid Training" at bounding box center [767, 297] width 360 height 46
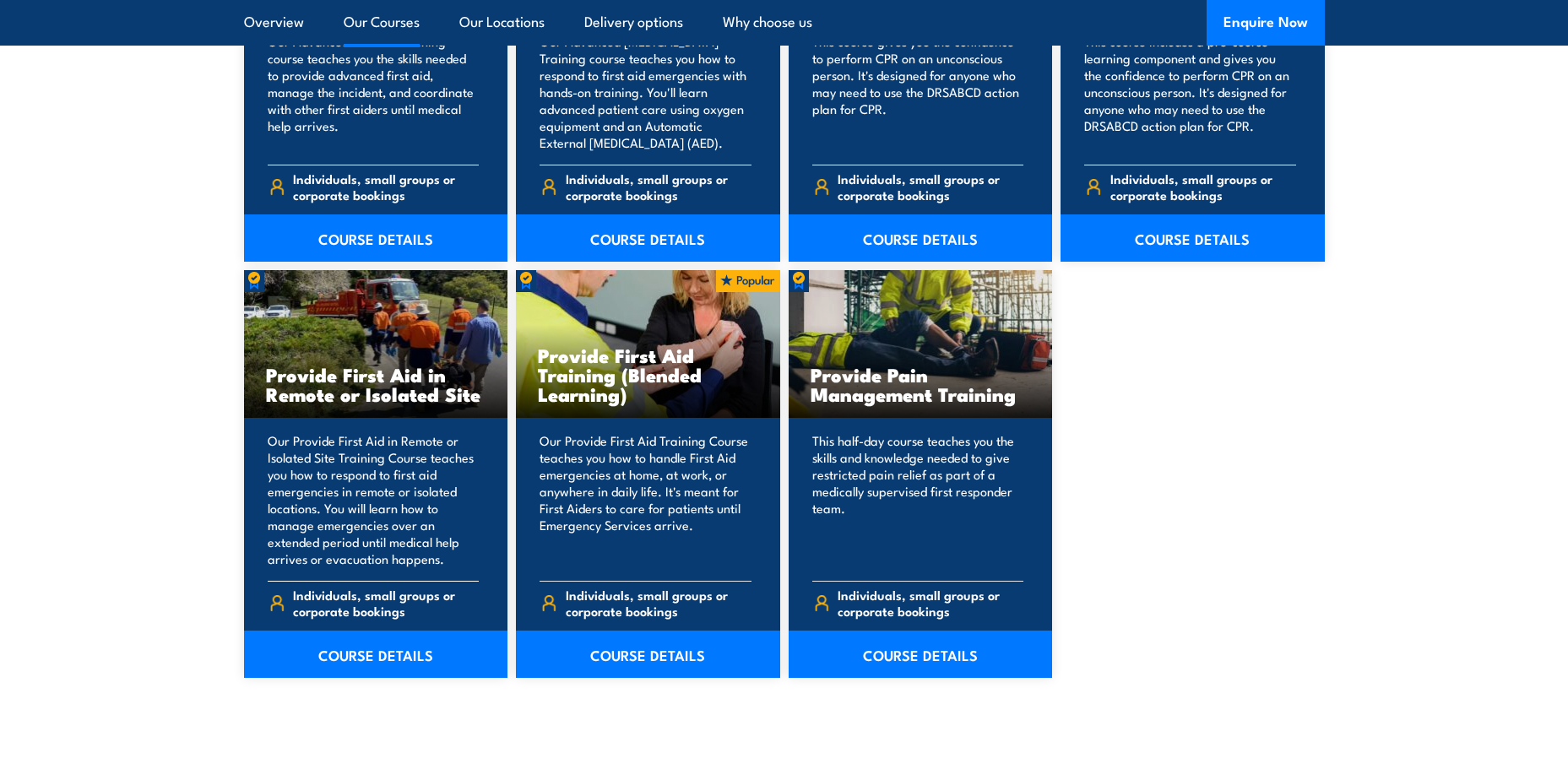
scroll to position [2363, 0]
click at [649, 646] on link "COURSE DETAILS" at bounding box center [648, 653] width 264 height 47
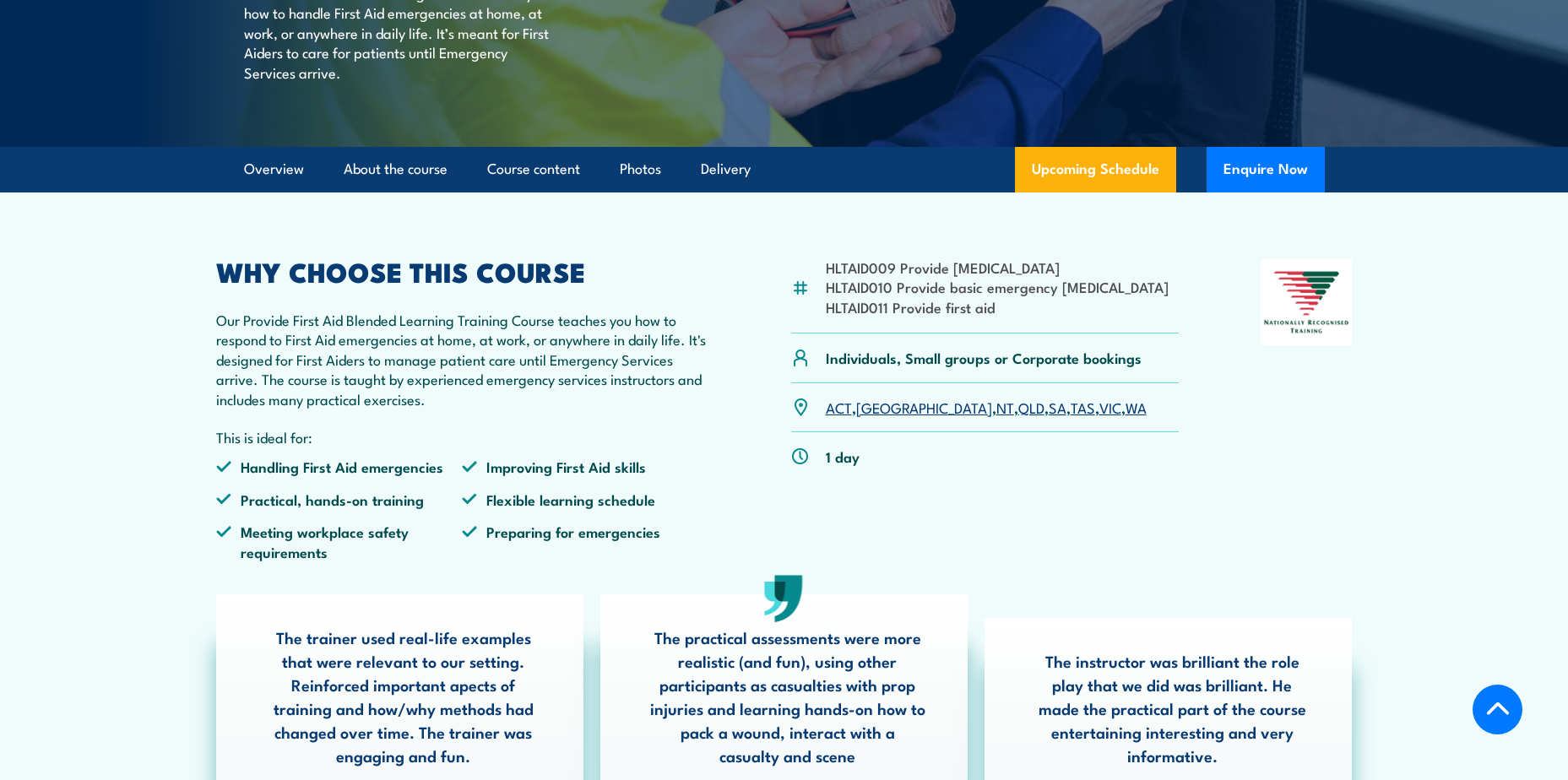
scroll to position [338, 0]
click at [1018, 416] on link "QLD" at bounding box center [1031, 406] width 26 height 20
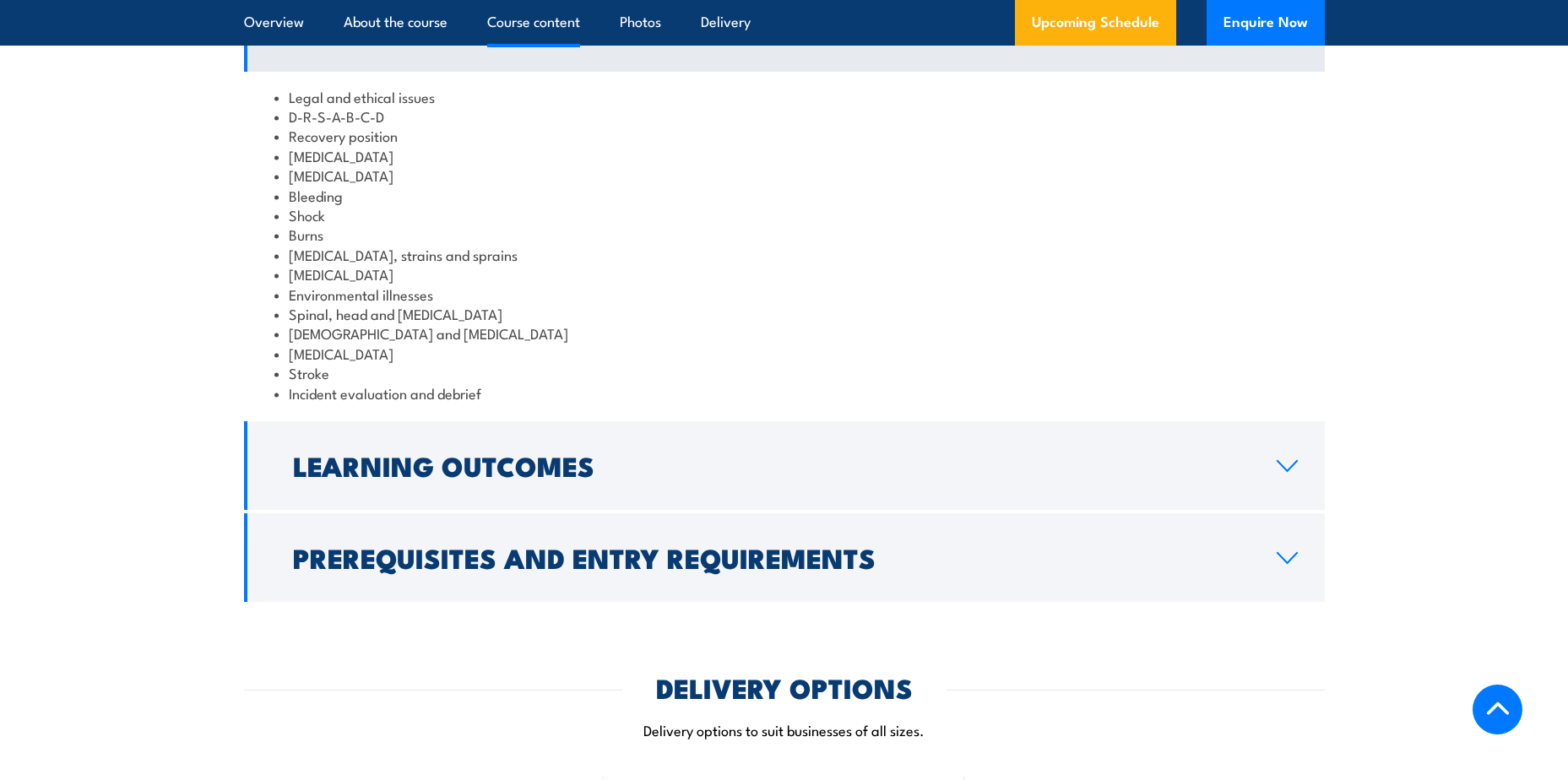
scroll to position [1825, 0]
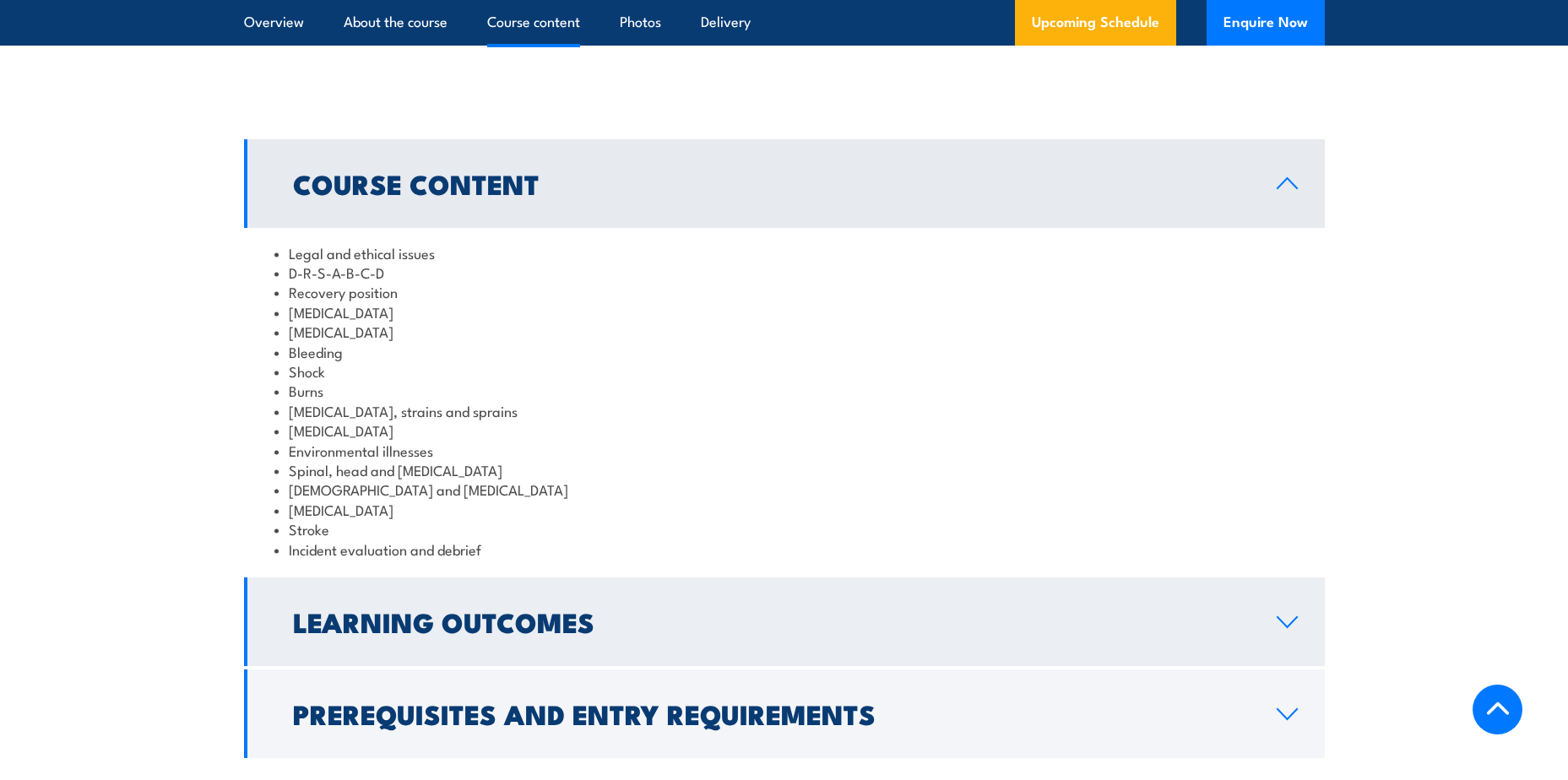
click at [1290, 629] on icon at bounding box center [1287, 622] width 23 height 14
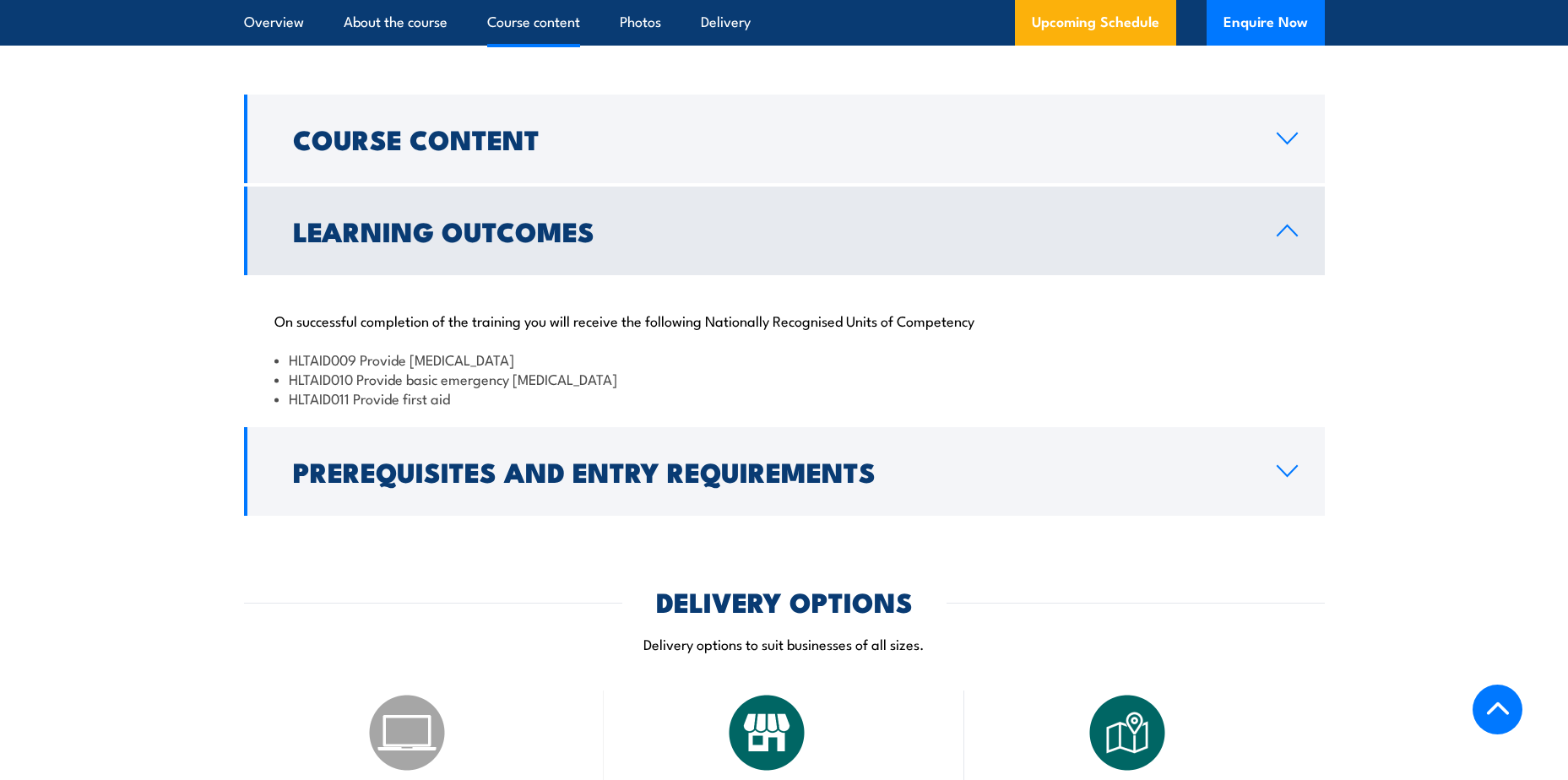
scroll to position [1910, 0]
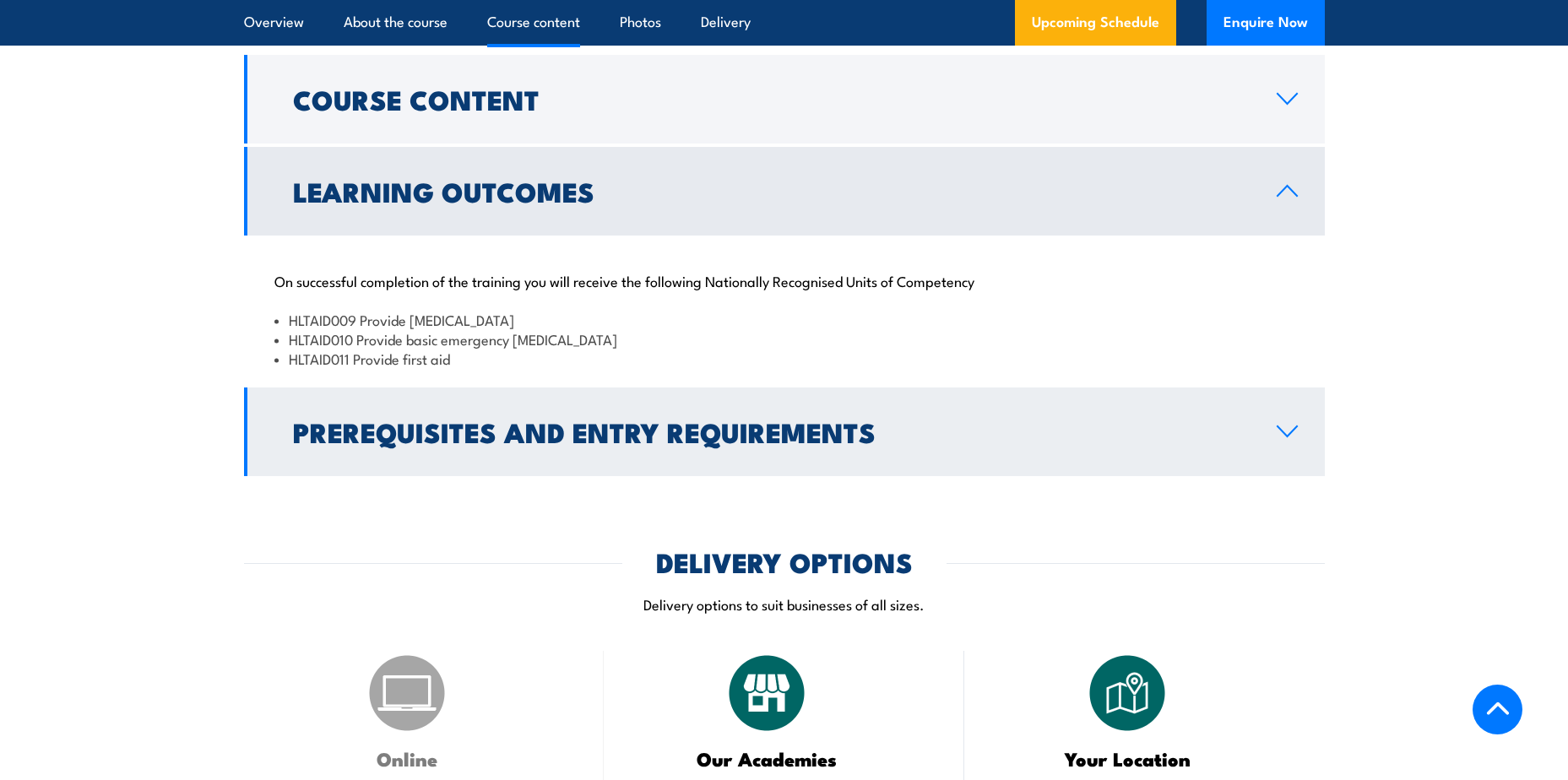
click at [1292, 452] on link "Prerequisites and Entry Requirements" at bounding box center [784, 432] width 1081 height 88
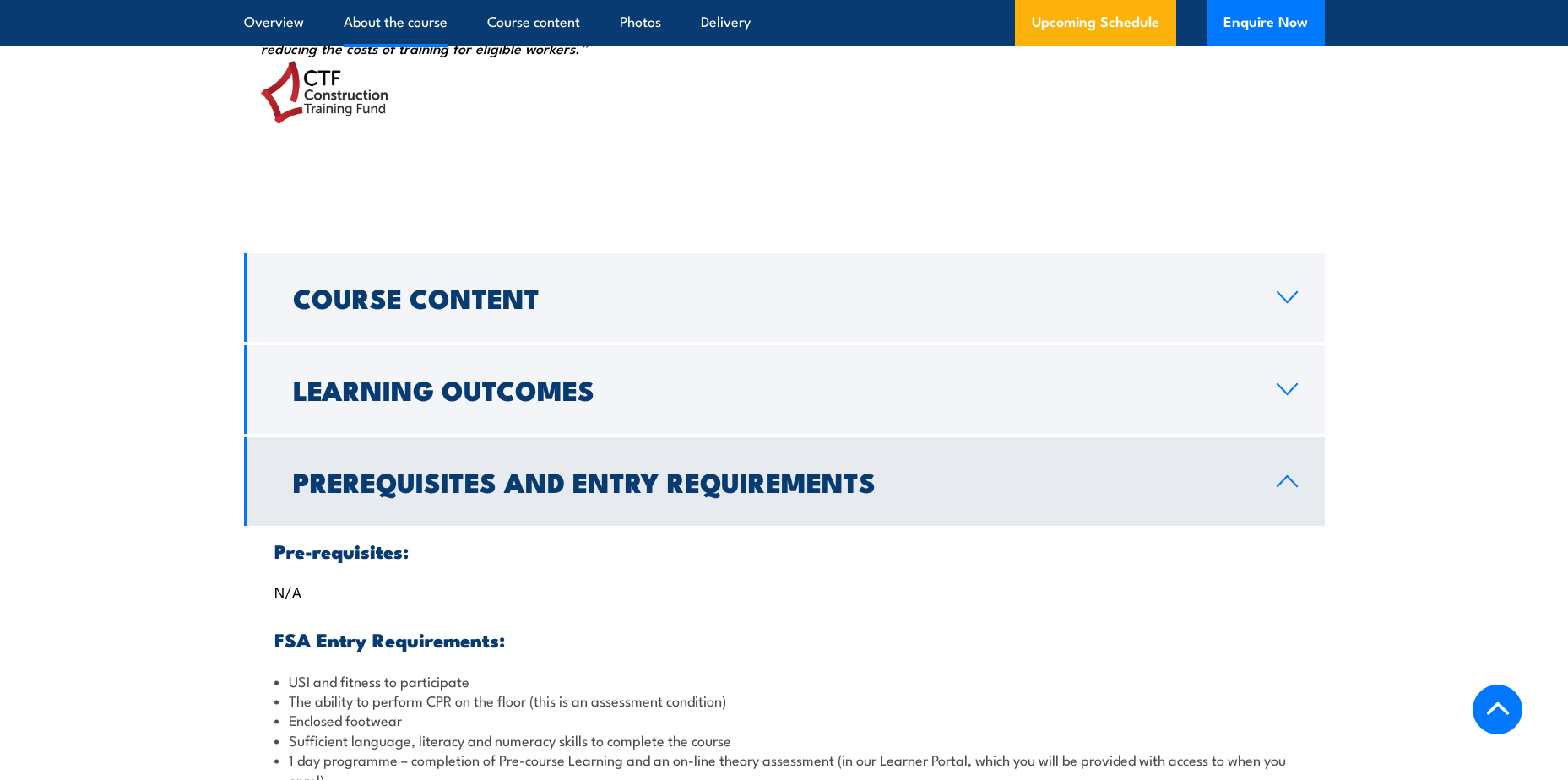
scroll to position [1825, 0]
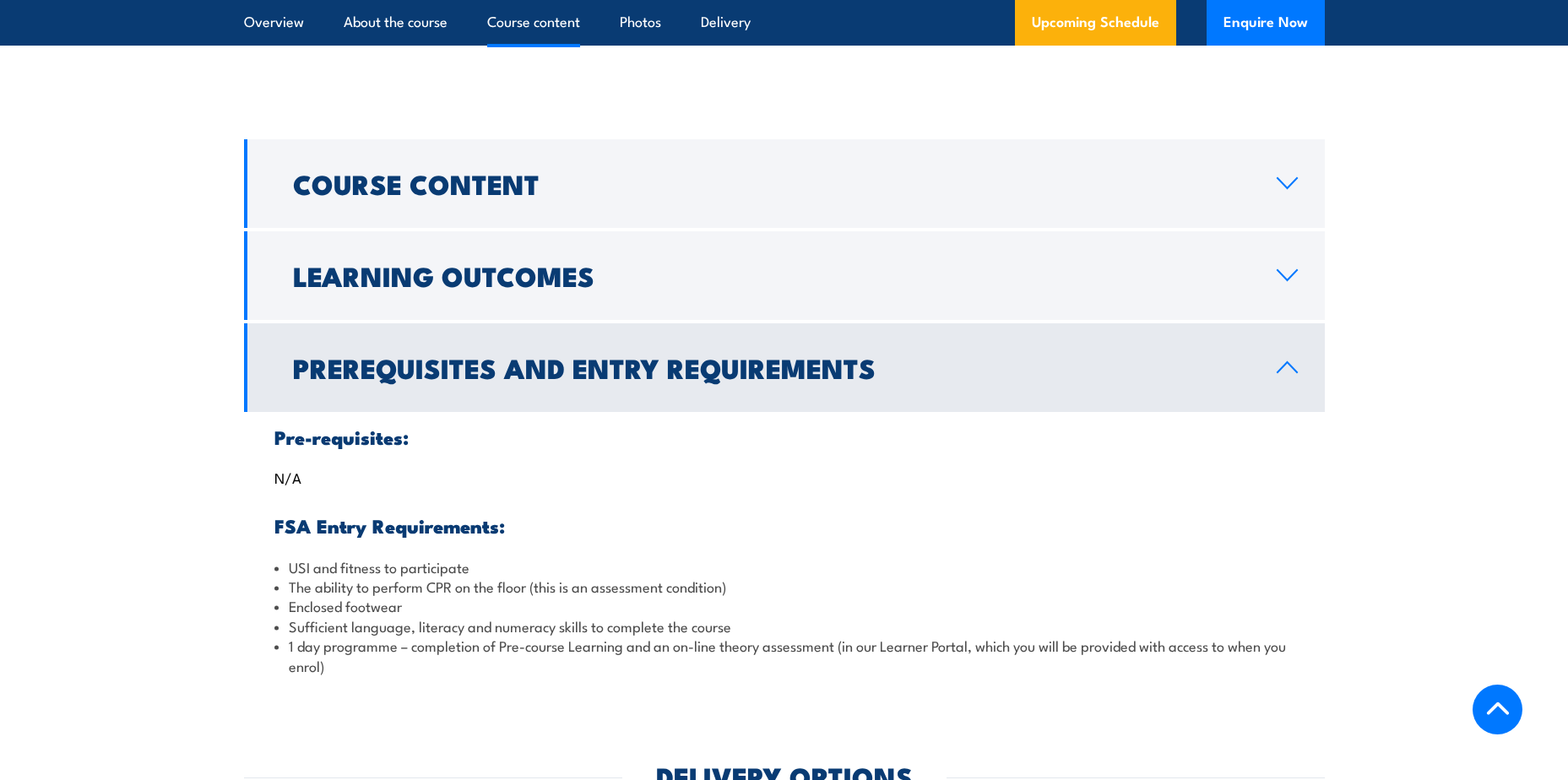
click at [1285, 398] on link "Prerequisites and Entry Requirements" at bounding box center [784, 367] width 1081 height 88
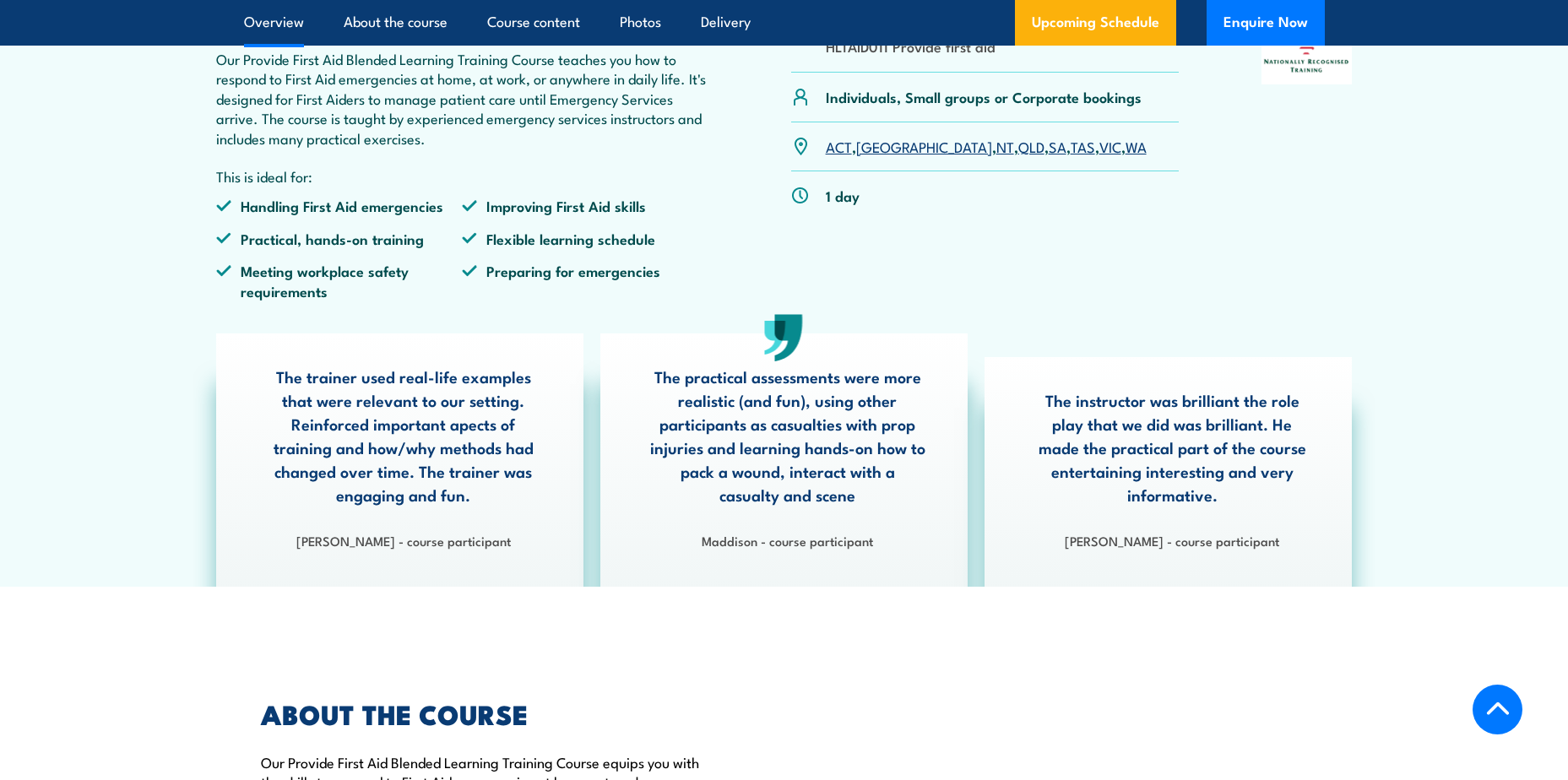
scroll to position [560, 0]
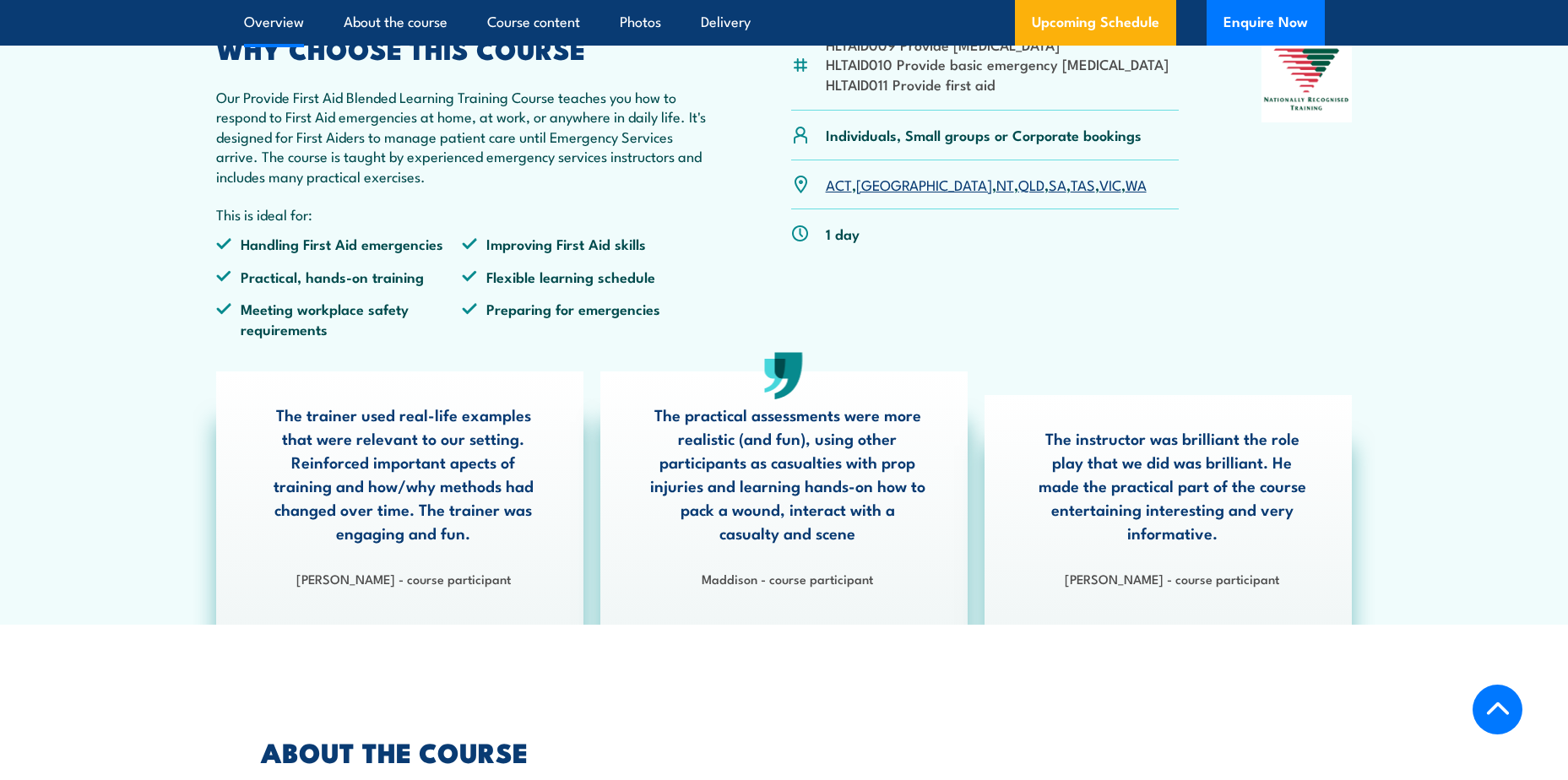
click at [1018, 194] on link "QLD" at bounding box center [1031, 184] width 26 height 20
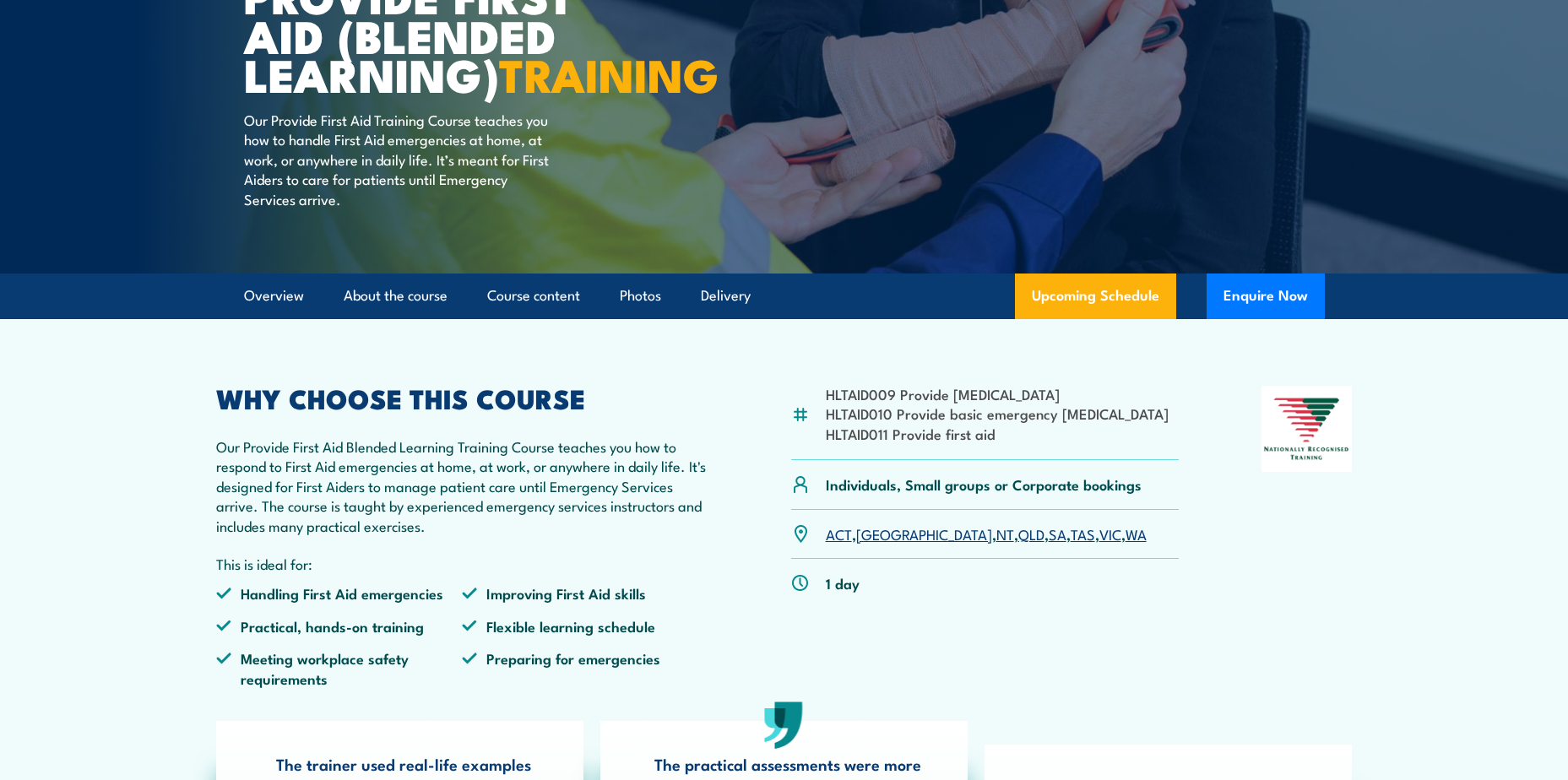
scroll to position [99, 0]
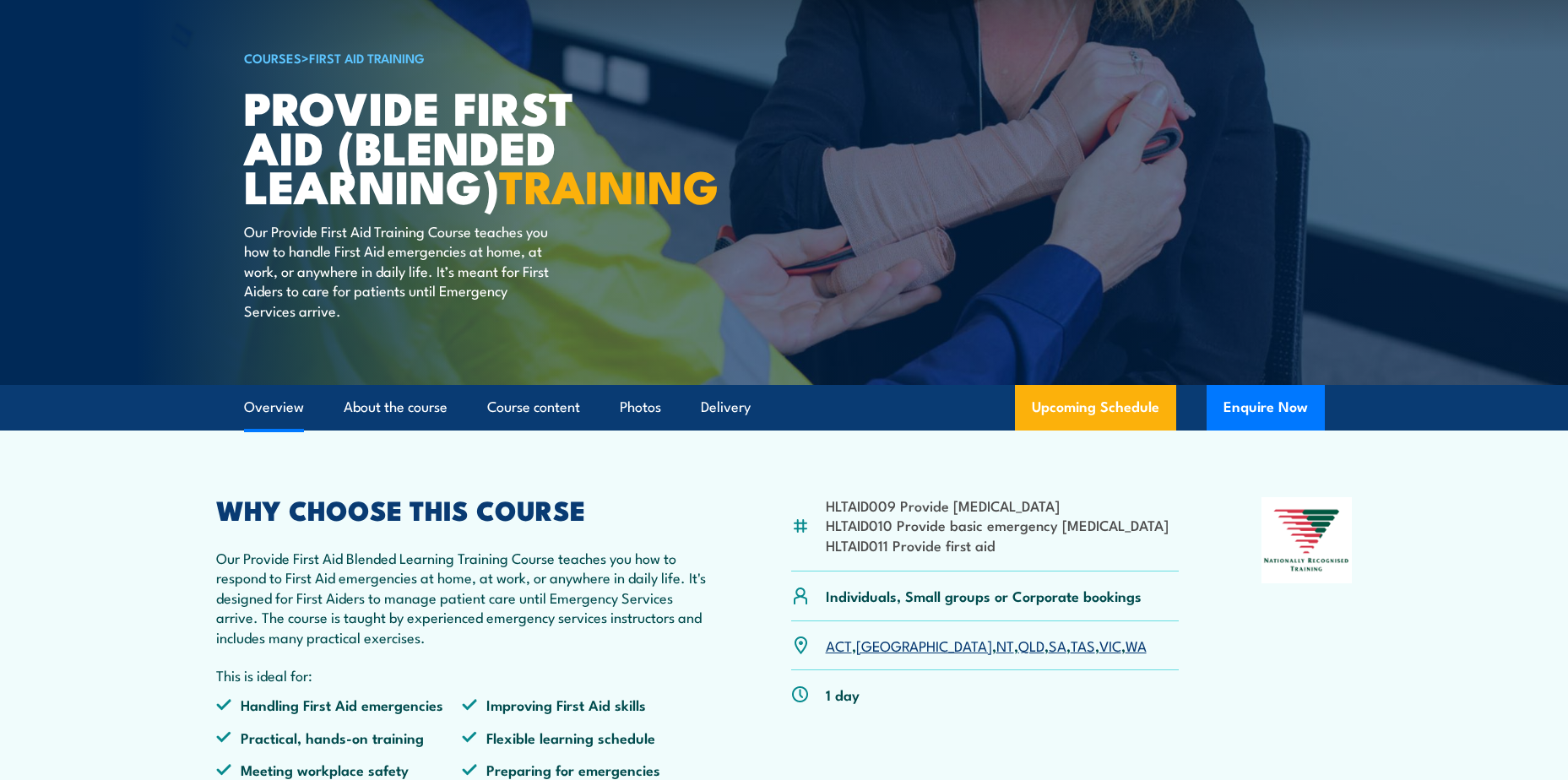
click at [280, 429] on link "Overview" at bounding box center [274, 407] width 60 height 45
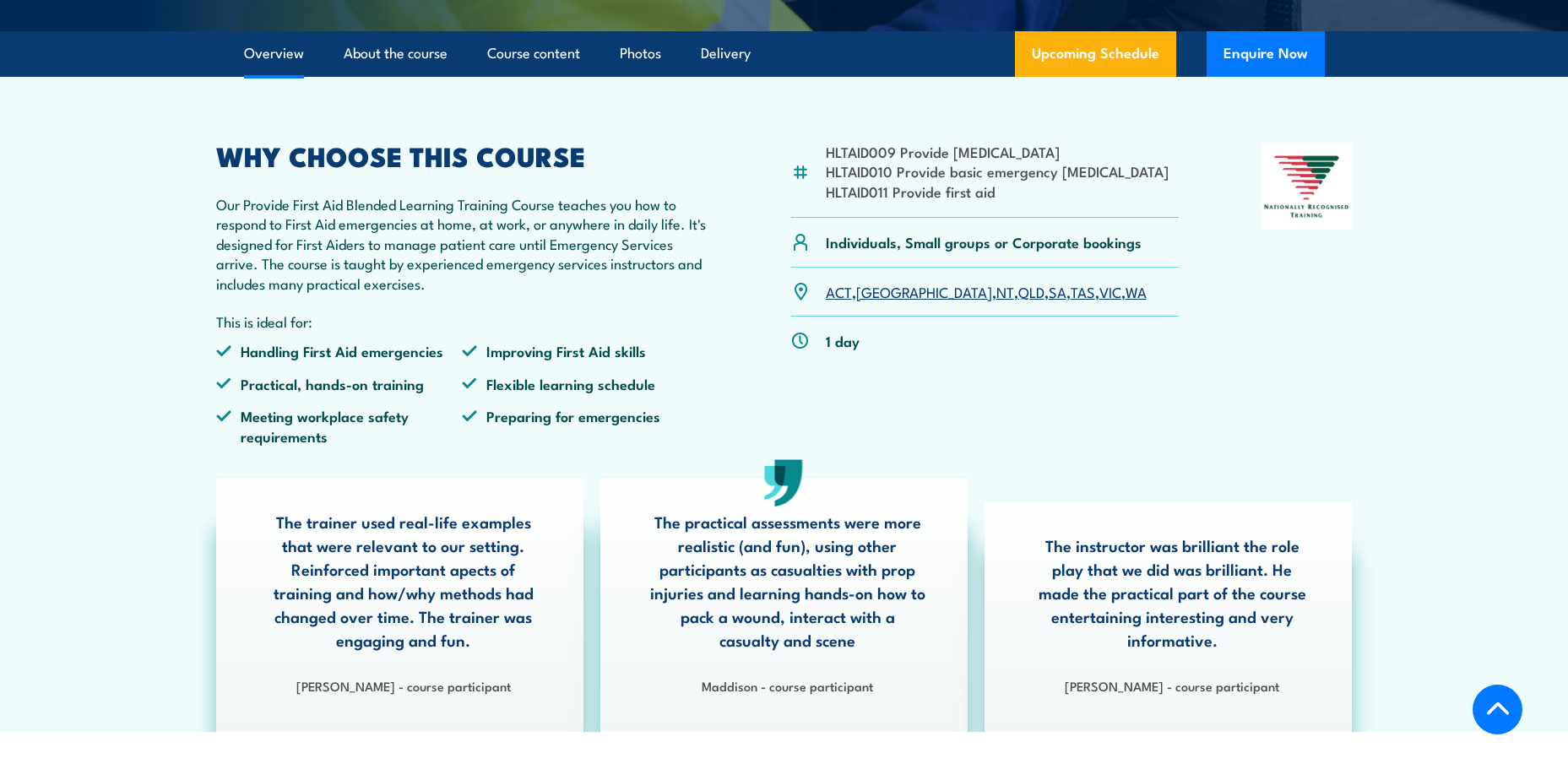
scroll to position [462, 0]
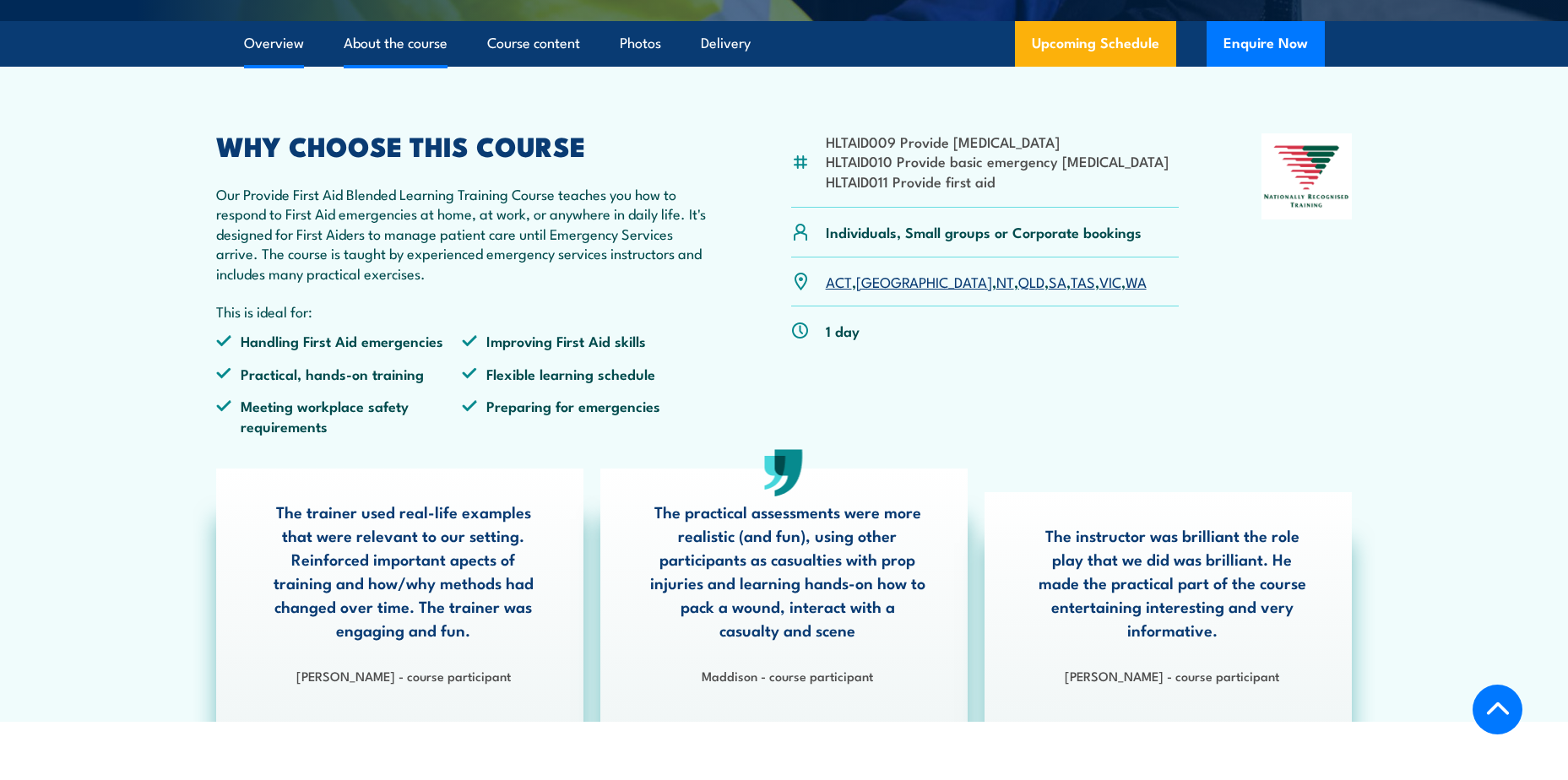
click at [390, 65] on link "About the course" at bounding box center [395, 43] width 104 height 45
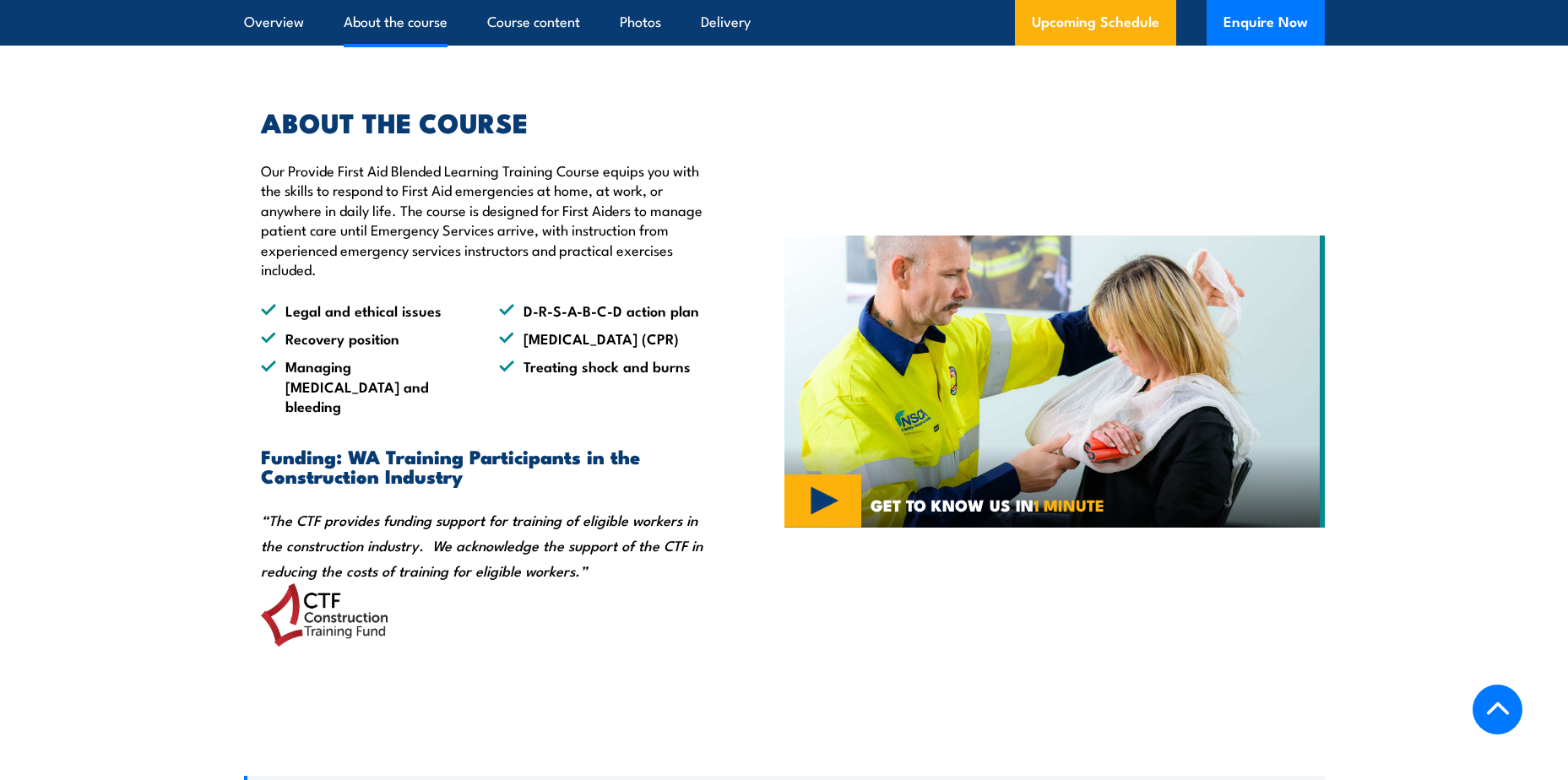
scroll to position [1190, 0]
click at [532, 24] on link "Course content" at bounding box center [533, 22] width 93 height 45
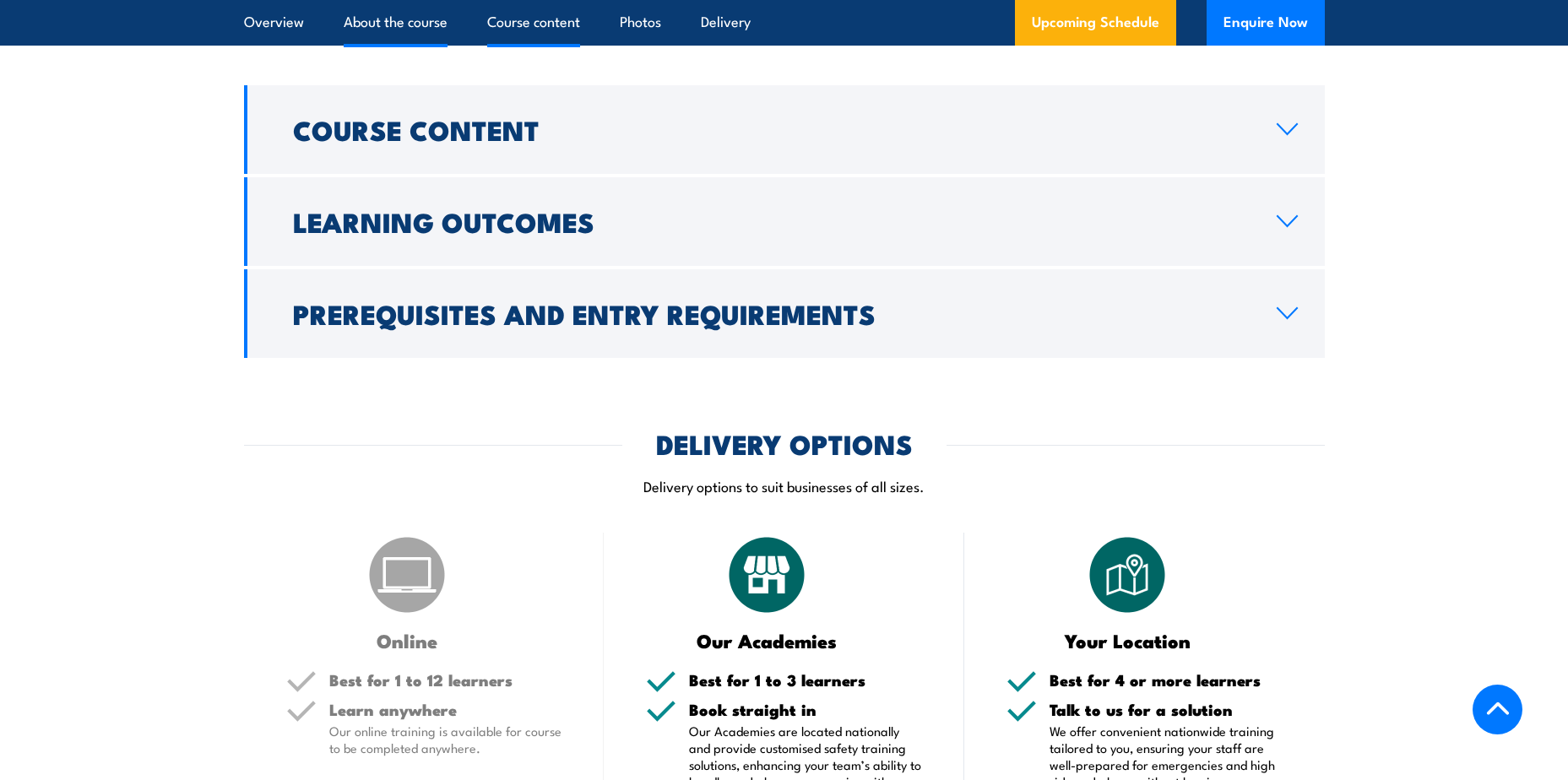
scroll to position [1897, 0]
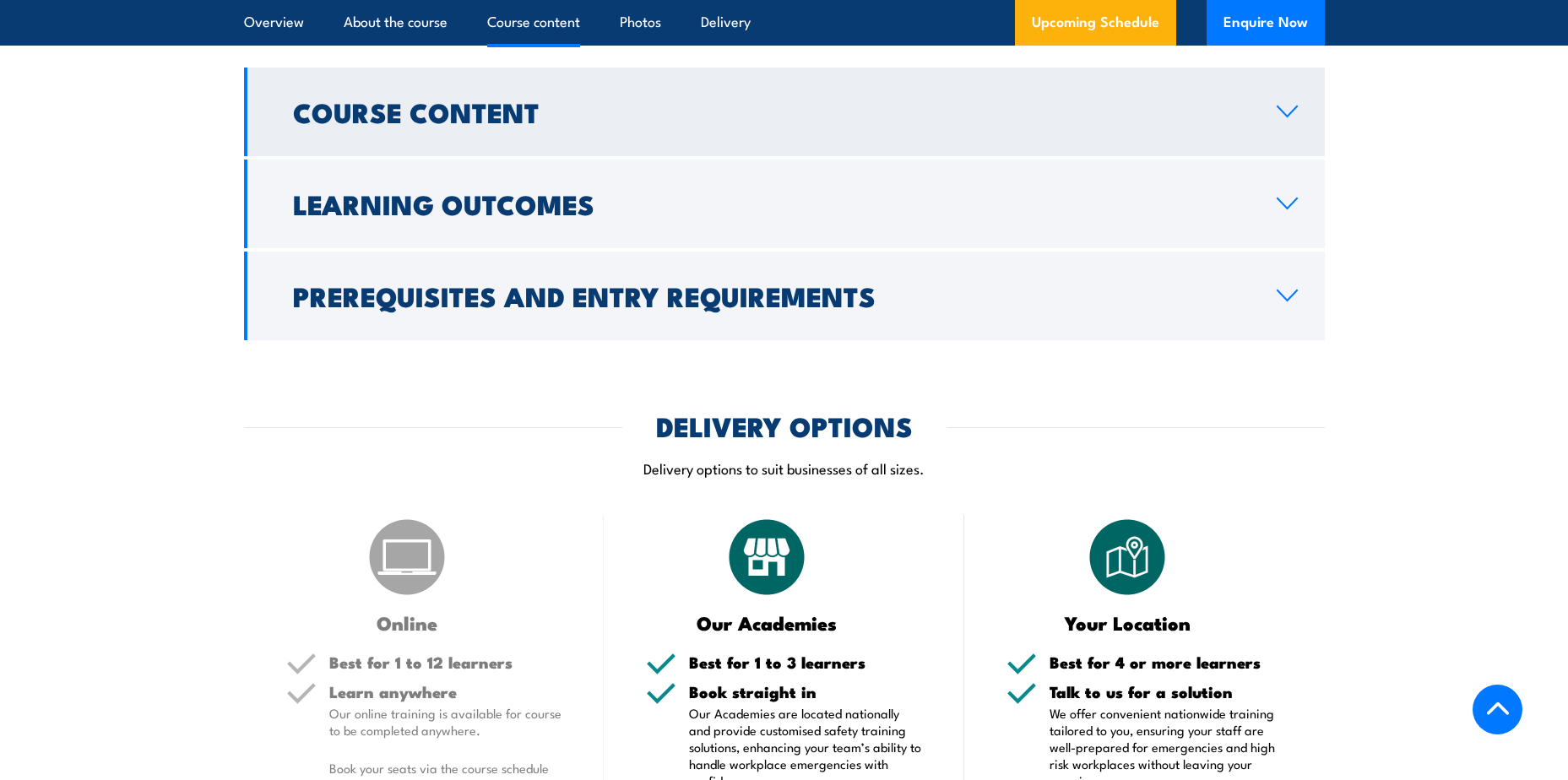
click at [1289, 116] on icon at bounding box center [1287, 111] width 19 height 10
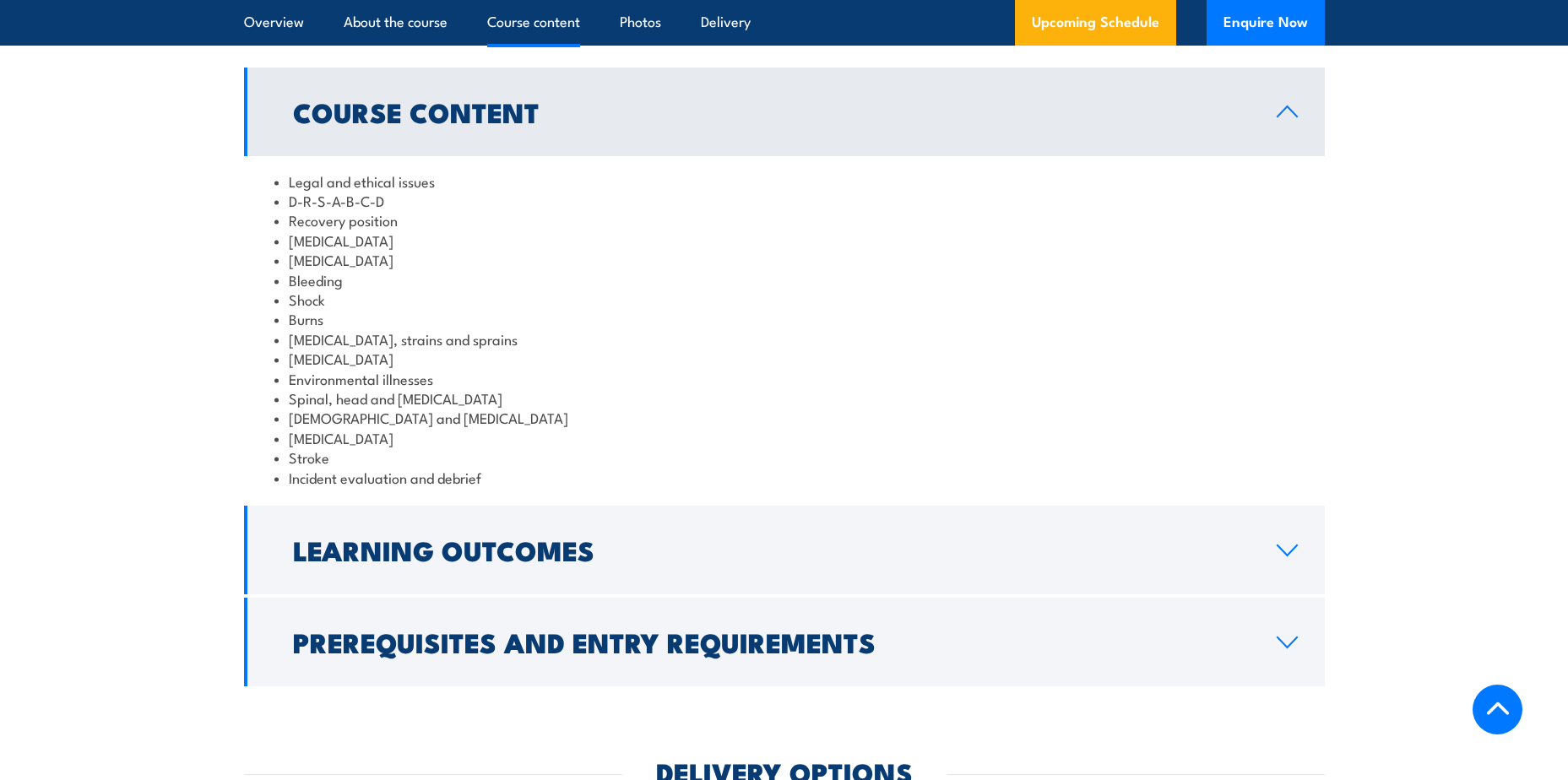
click at [1289, 118] on icon at bounding box center [1287, 111] width 23 height 14
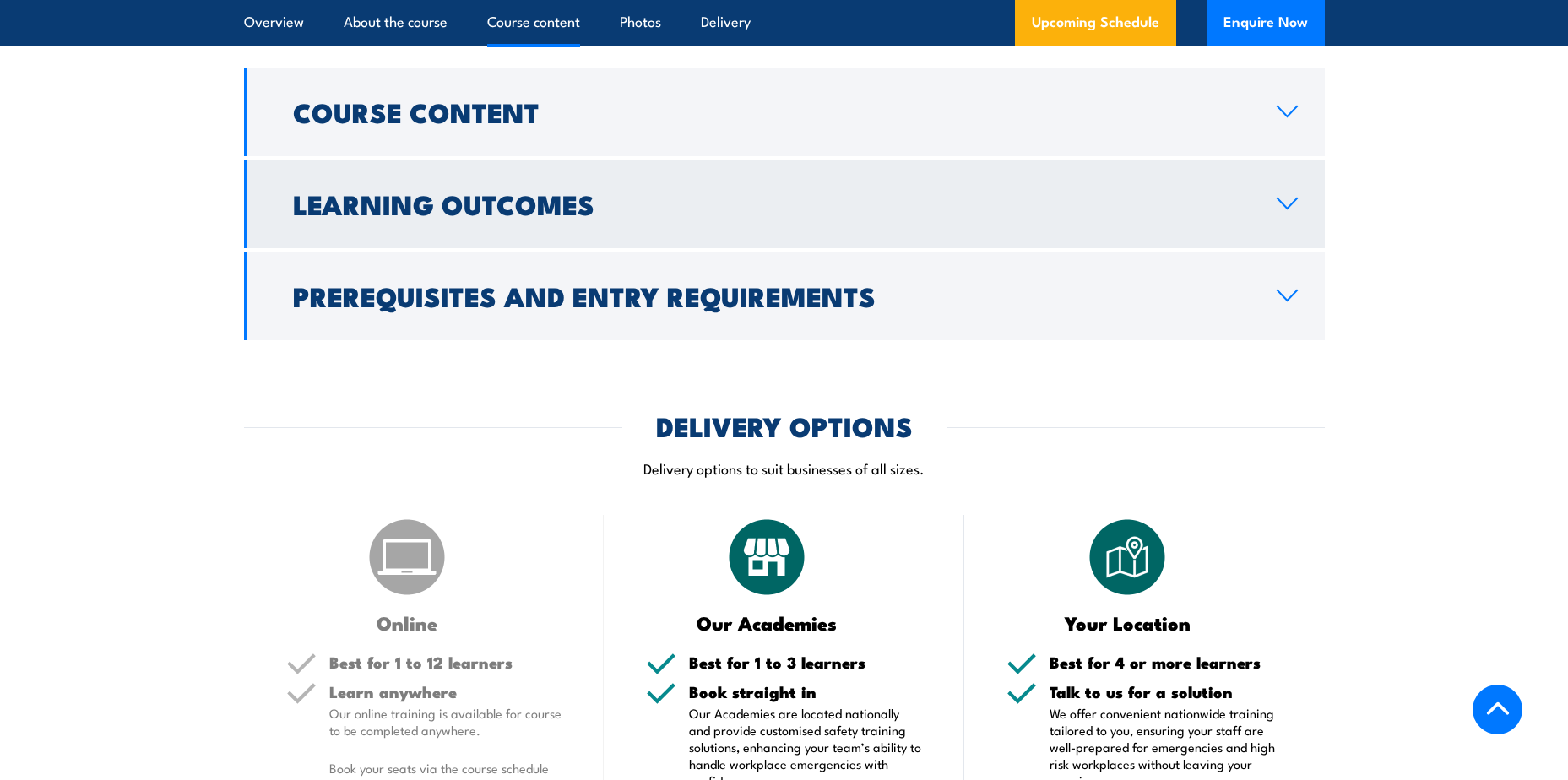
click at [1278, 210] on icon at bounding box center [1287, 204] width 23 height 14
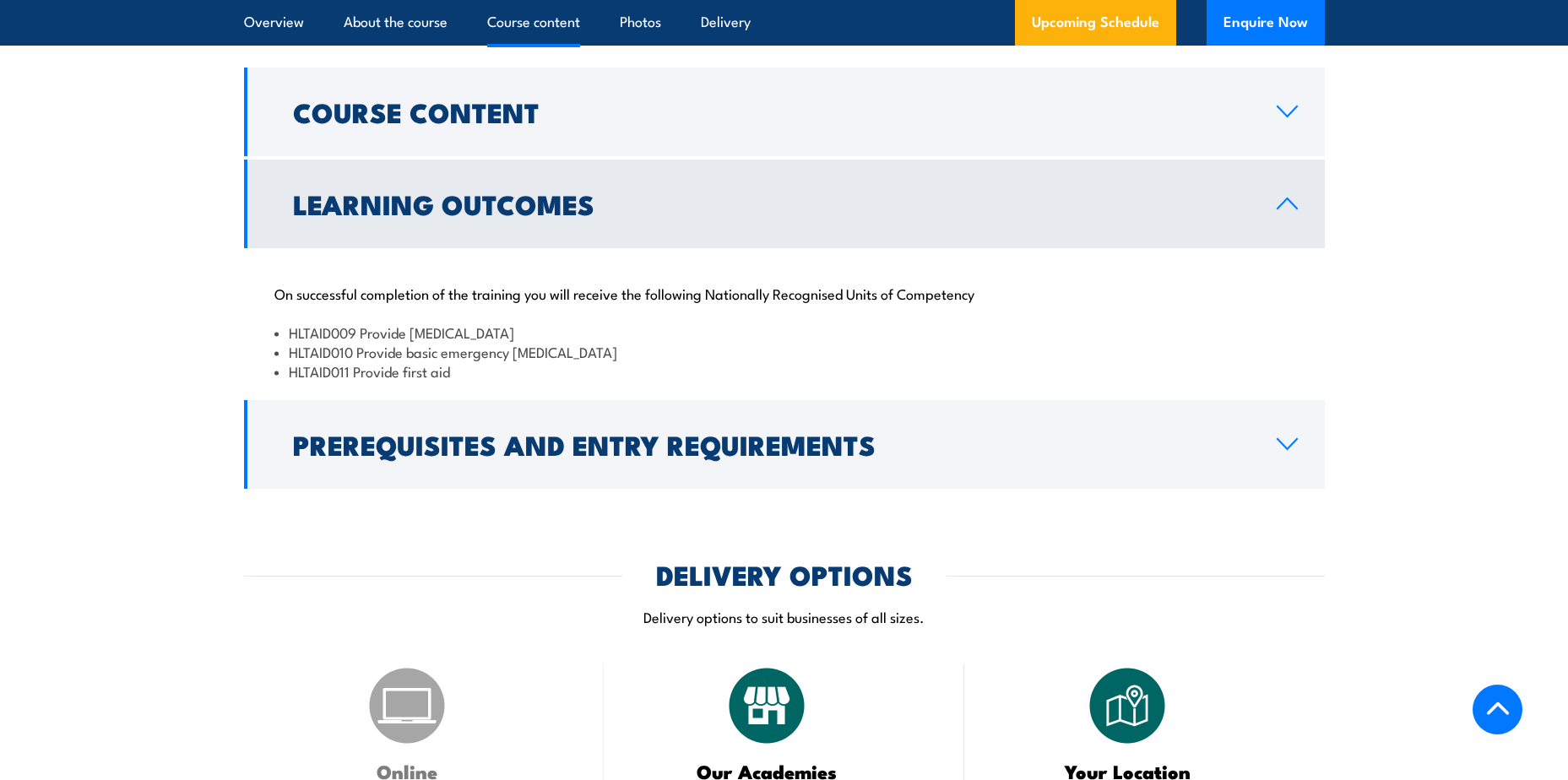
click at [1278, 210] on icon at bounding box center [1287, 204] width 23 height 14
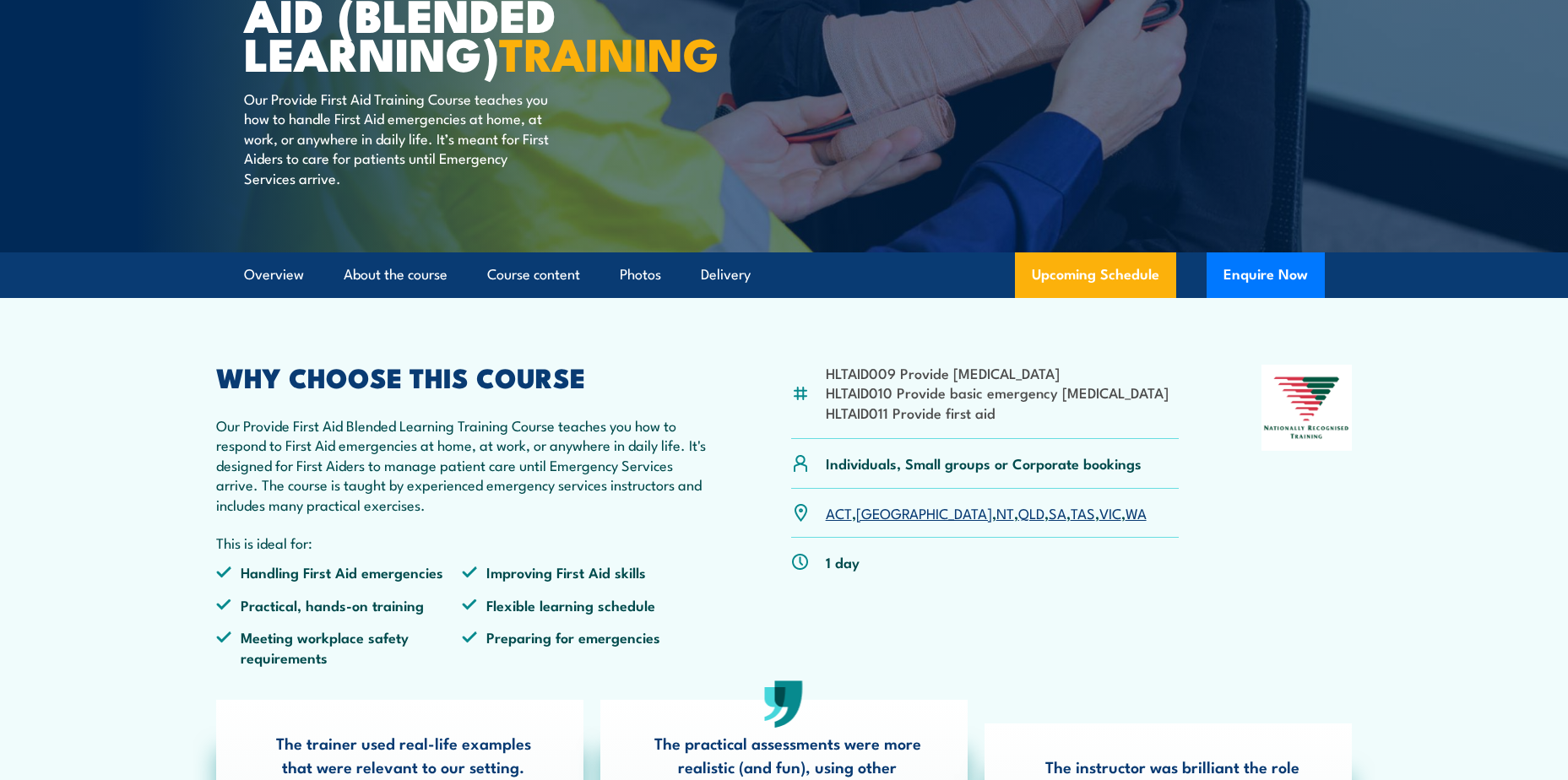
scroll to position [0, 0]
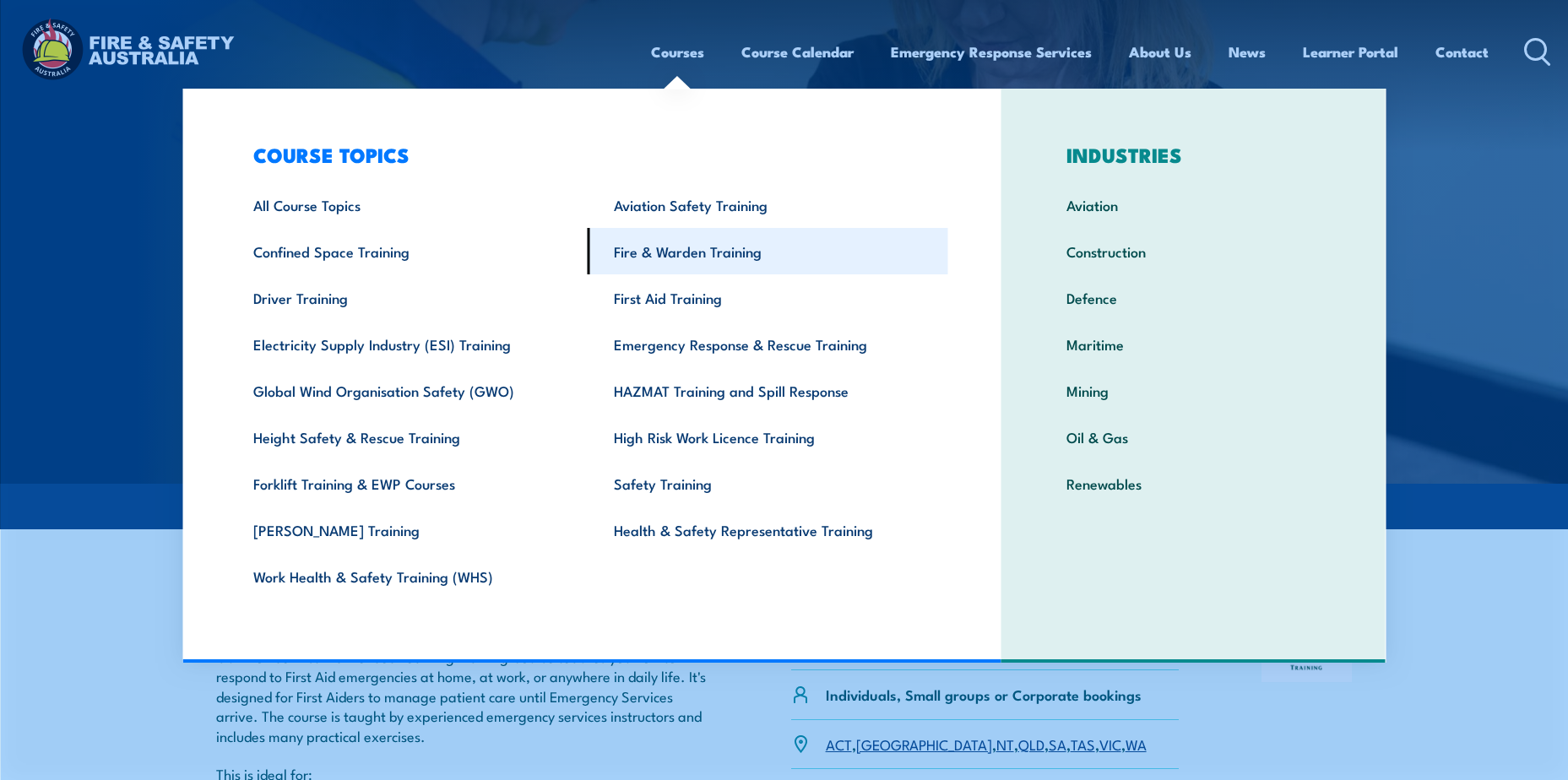
click at [683, 252] on link "Fire & Warden Training" at bounding box center [767, 250] width 360 height 46
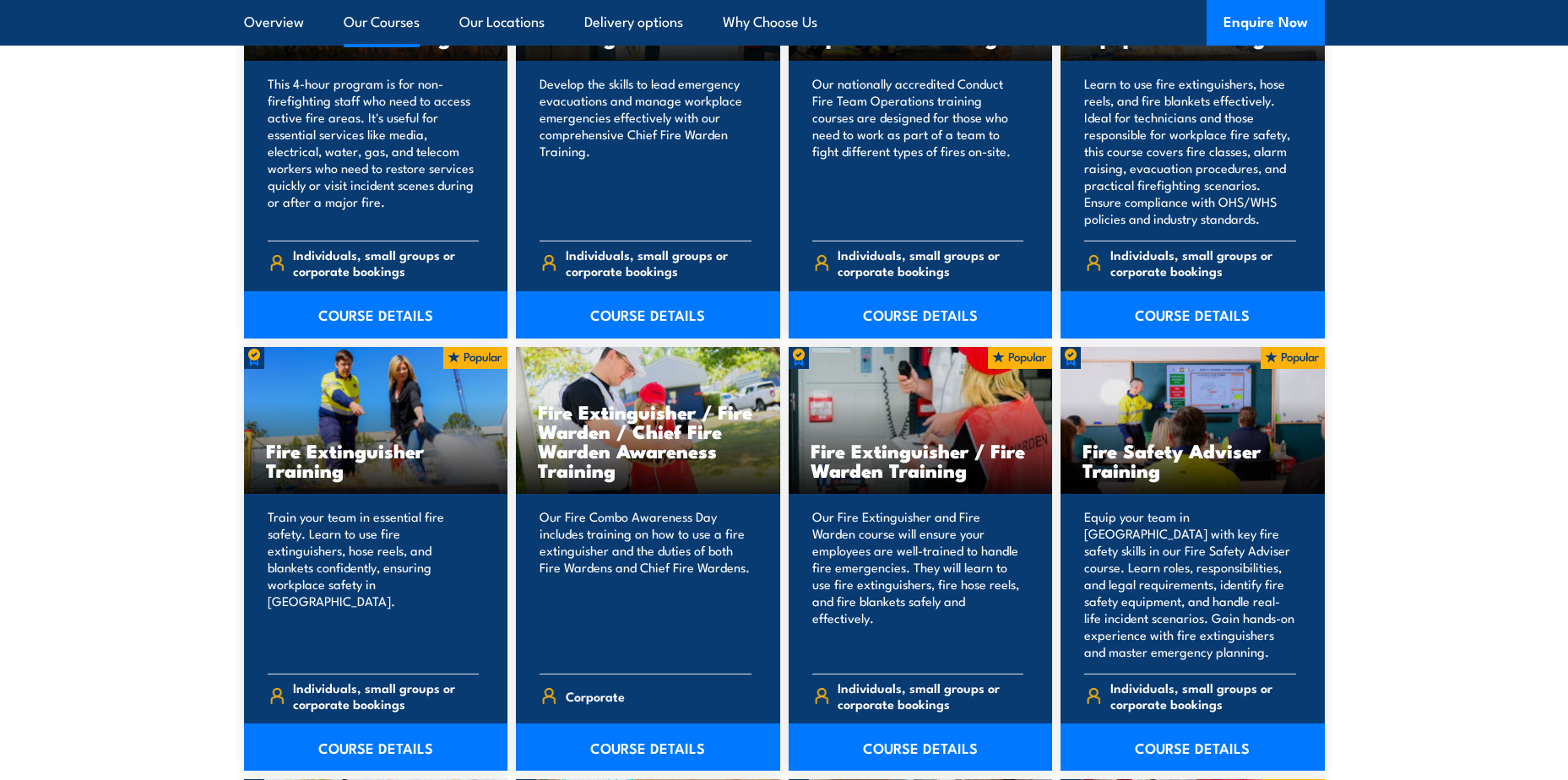
scroll to position [1688, 0]
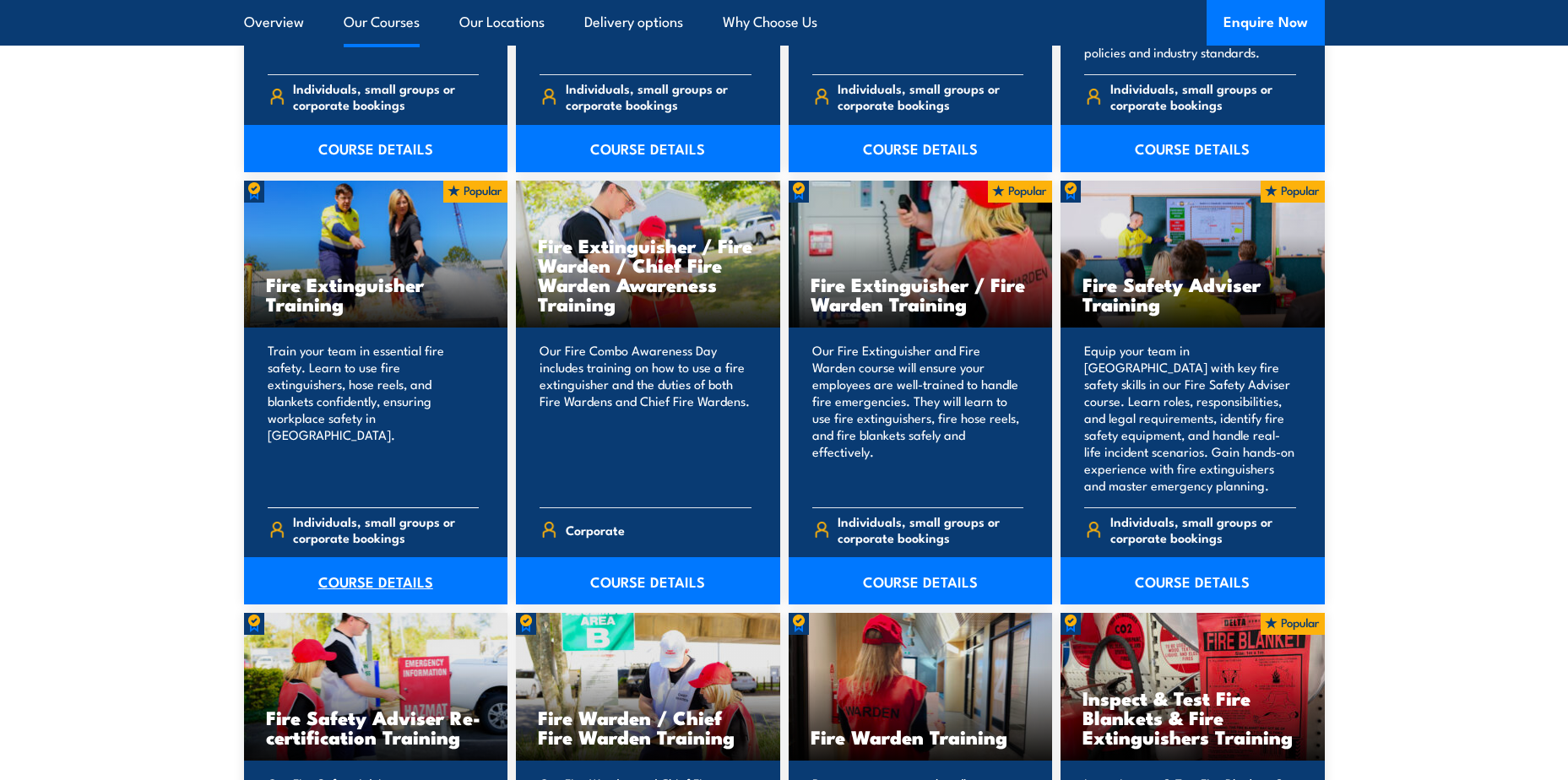
click at [358, 587] on link "COURSE DETAILS" at bounding box center [376, 580] width 264 height 47
